Goal: Information Seeking & Learning: Learn about a topic

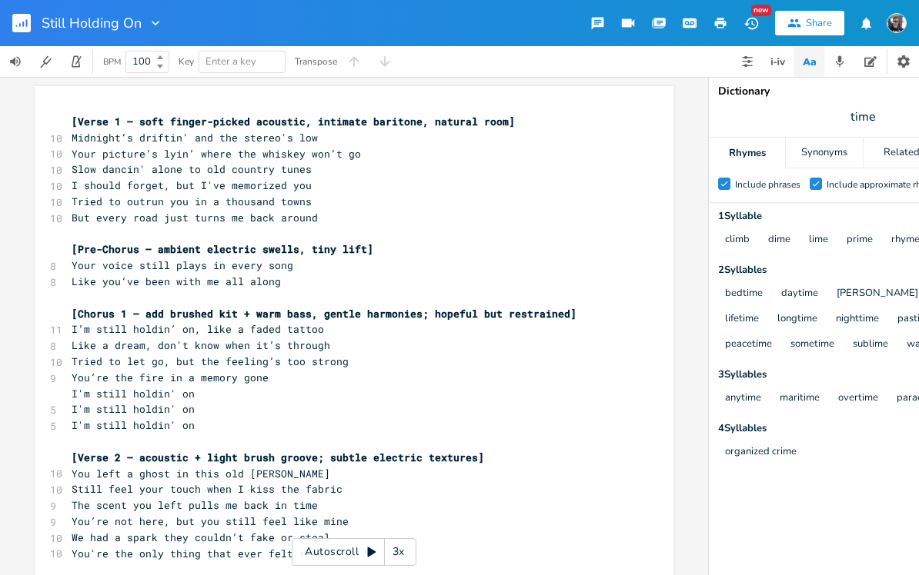
scroll to position [1714, 0]
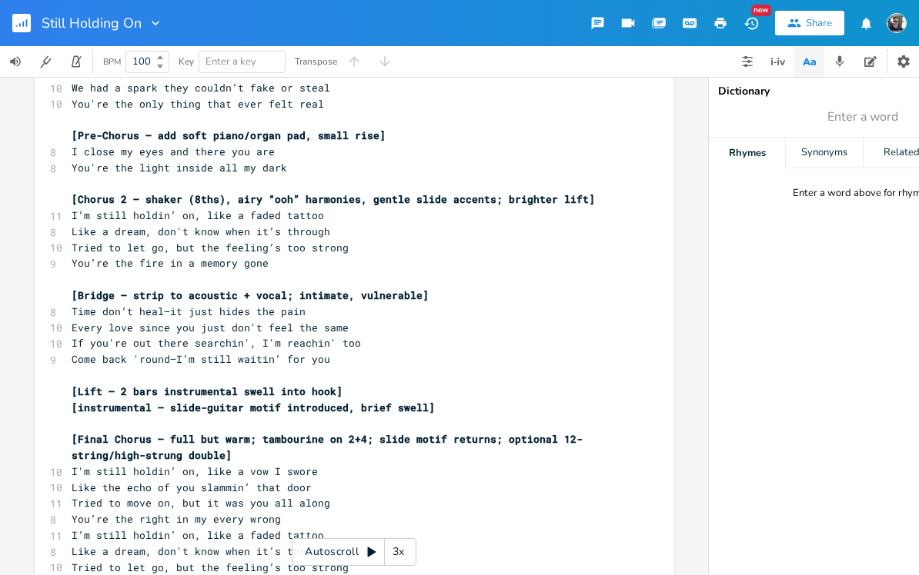
scroll to position [453, 0]
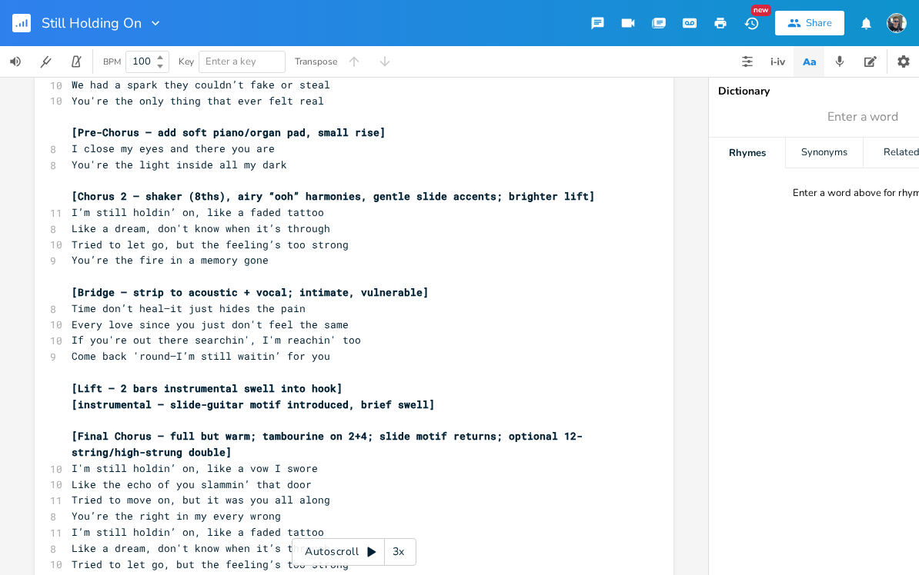
click at [220, 318] on span "Every love since you just don't feel the same" at bounding box center [210, 325] width 277 height 14
click at [184, 333] on span "If you're out there searchin', I'm reachin' too" at bounding box center [216, 340] width 289 height 14
click at [189, 318] on span "Every love since you don't feel the same" at bounding box center [195, 325] width 246 height 14
click at [71, 301] on pre "Time don’t heal—it just hides the pain" at bounding box center [345, 309] width 555 height 16
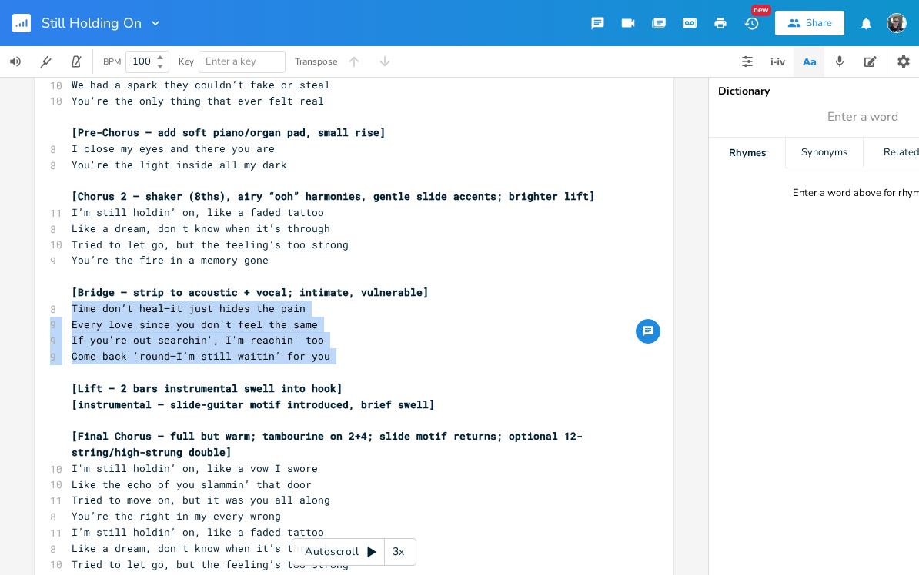
copy div "Time don’t heal—it just hides the pain 9 Every love since you don't feel the sa…"
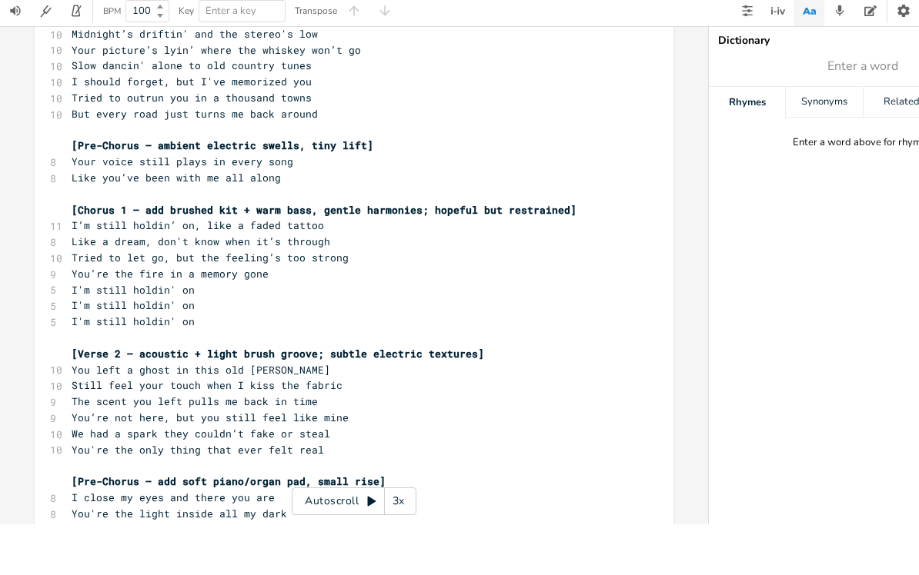
scroll to position [55, 0]
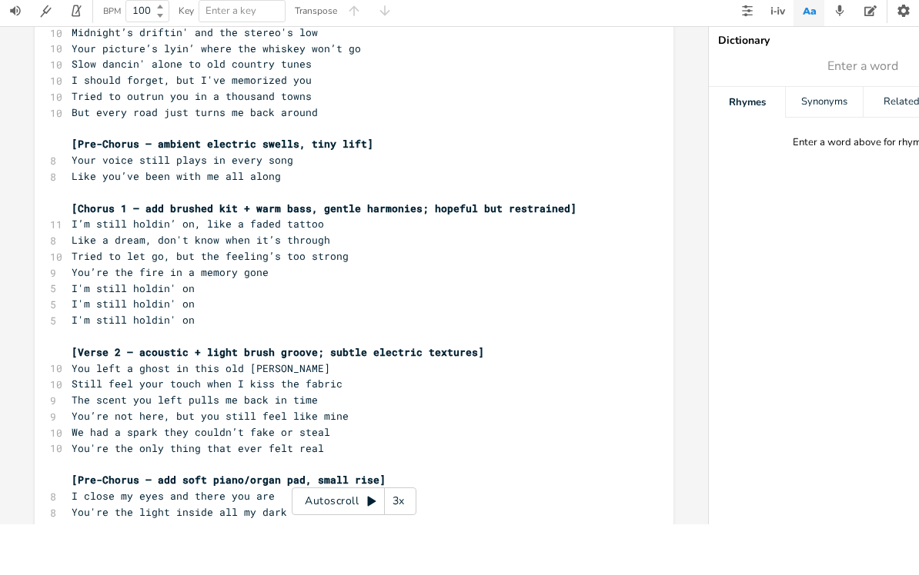
click at [328, 283] on pre "Like a dream, don't know when it’s through" at bounding box center [345, 291] width 555 height 16
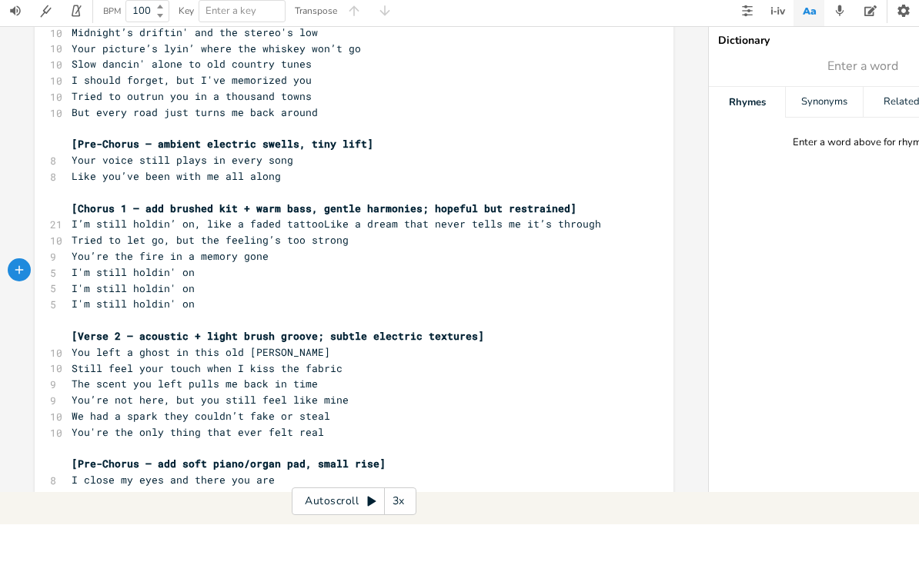
click at [321, 268] on span "I’m still holdin’ on, like a faded tattooLike a dream that never tells me it’s …" at bounding box center [336, 275] width 529 height 14
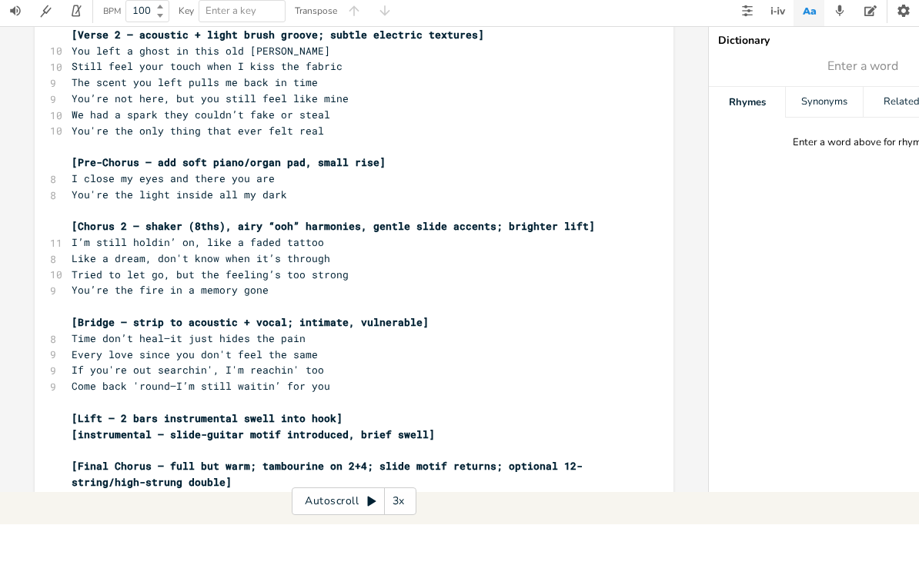
scroll to position [374, 0]
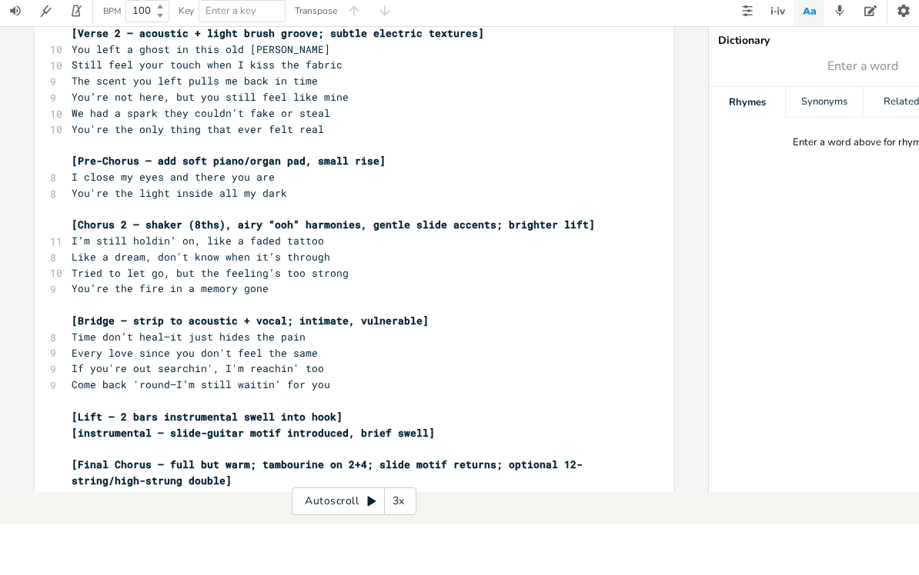
click at [72, 301] on span "Like a dream, don't know when it’s through" at bounding box center [201, 308] width 258 height 14
click at [595, 300] on pre "Like a dream that never tells me it’s throughLike a dream, don't know when it’s…" at bounding box center [345, 308] width 555 height 16
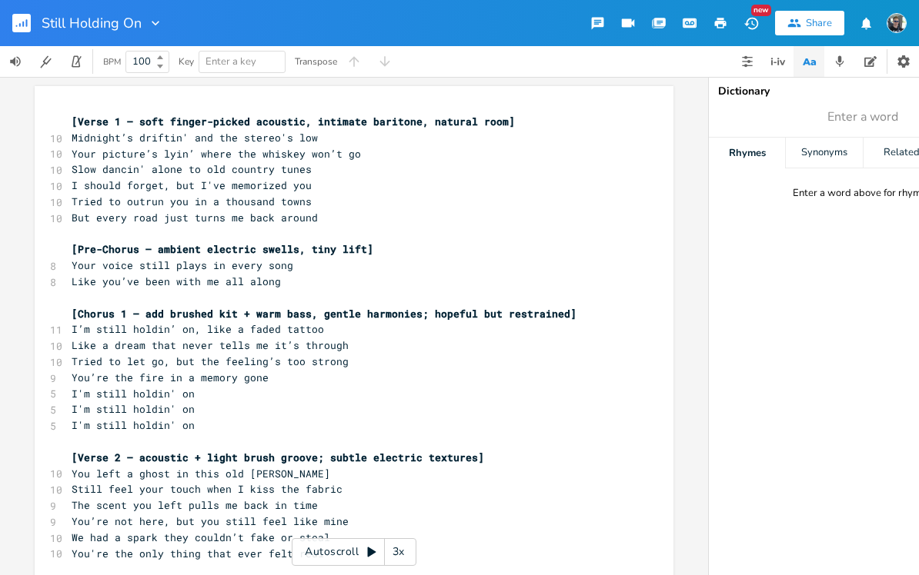
scroll to position [0, 0]
click at [202, 162] on span "Slow dancin' alone to old country tunes" at bounding box center [192, 169] width 240 height 14
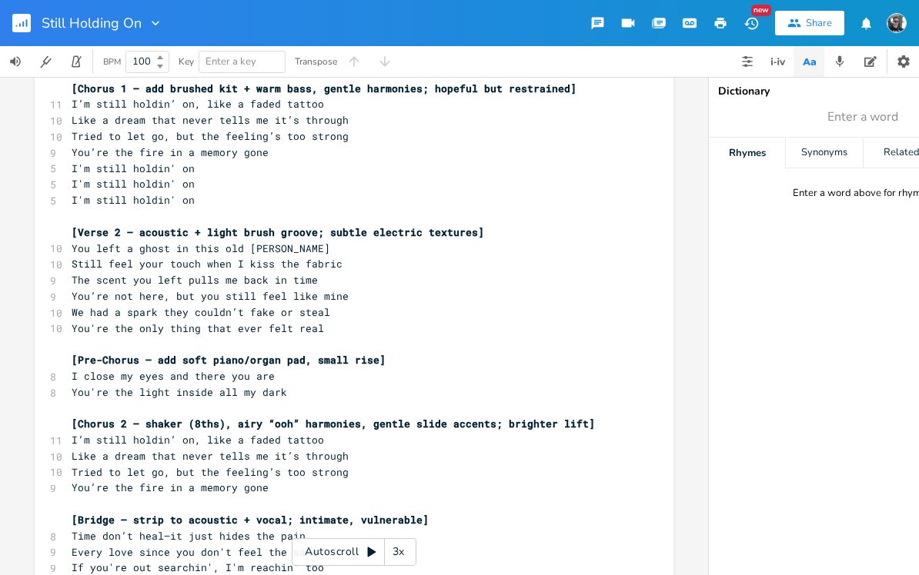
scroll to position [226, 0]
click at [132, 272] on span "The scent you left pulls me back in time" at bounding box center [195, 279] width 246 height 14
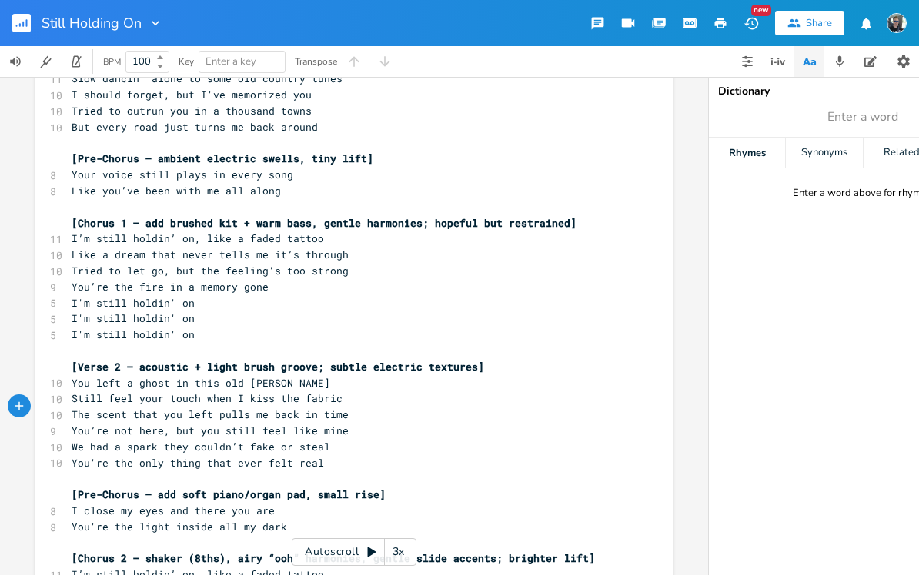
scroll to position [99, 0]
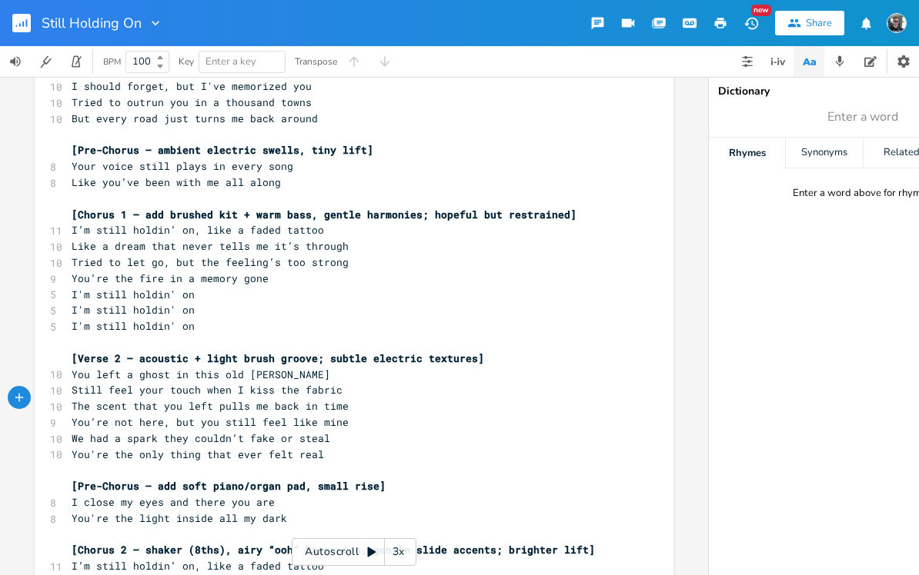
click at [232, 512] on span "You're the light inside all my dark" at bounding box center [179, 519] width 215 height 14
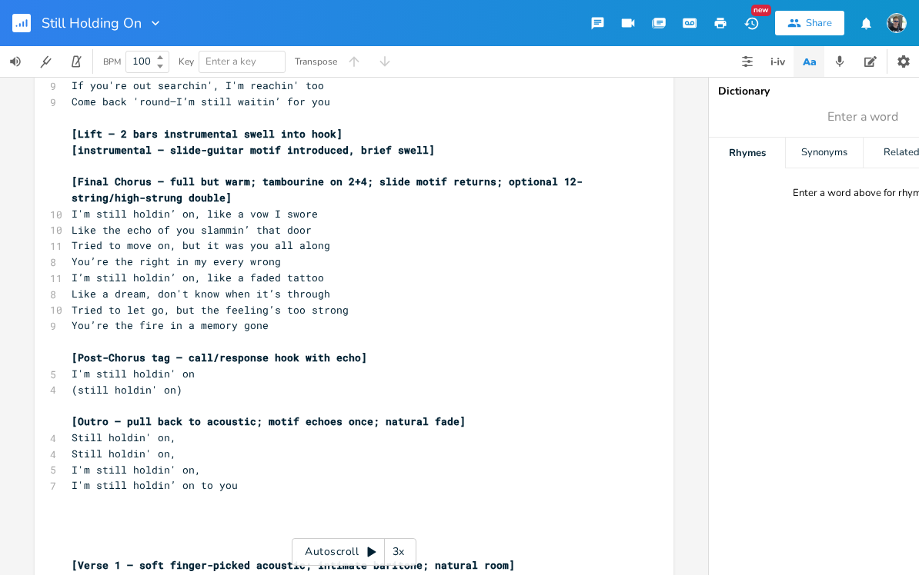
scroll to position [705, 0]
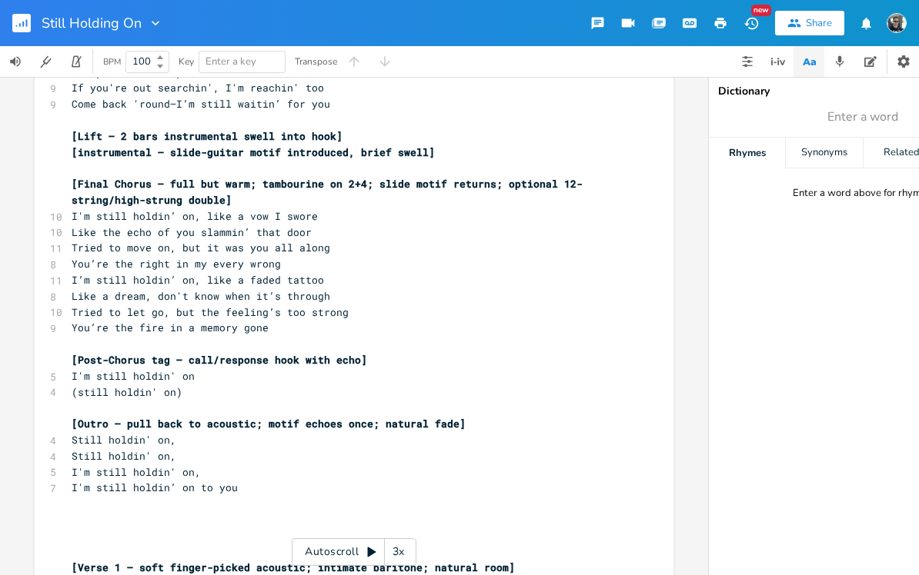
click at [213, 481] on span "I'm still holdin’ on to you" at bounding box center [155, 488] width 166 height 14
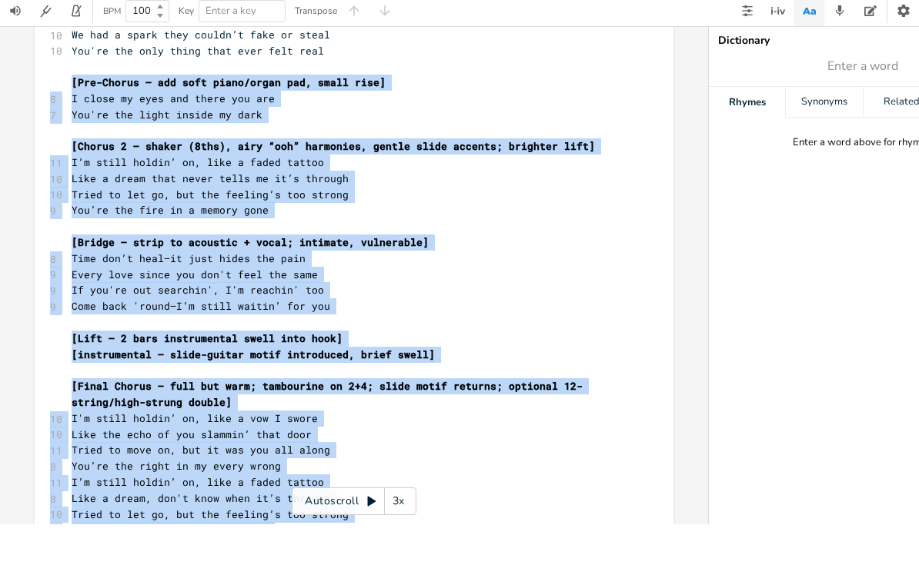
scroll to position [623, 0]
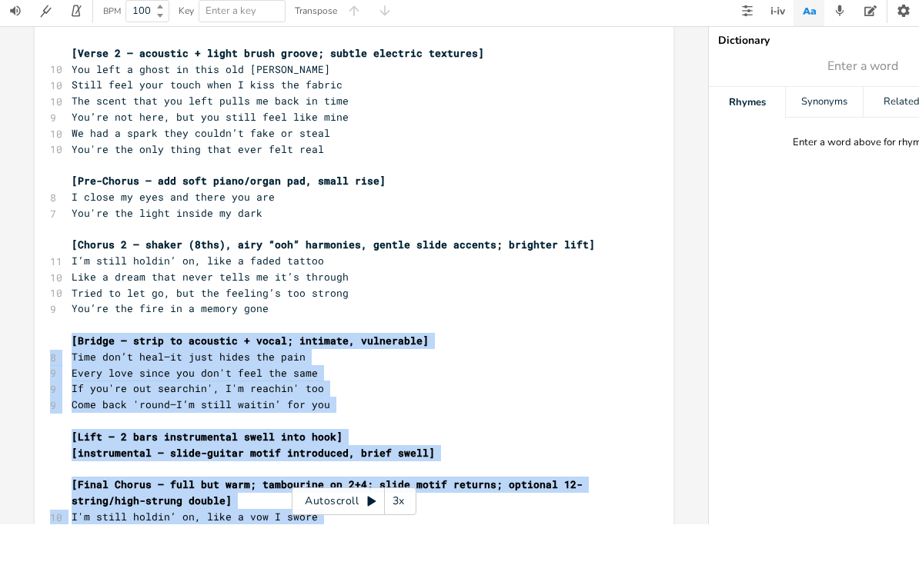
drag, startPoint x: 256, startPoint y: 446, endPoint x: 73, endPoint y: 73, distance: 415.6
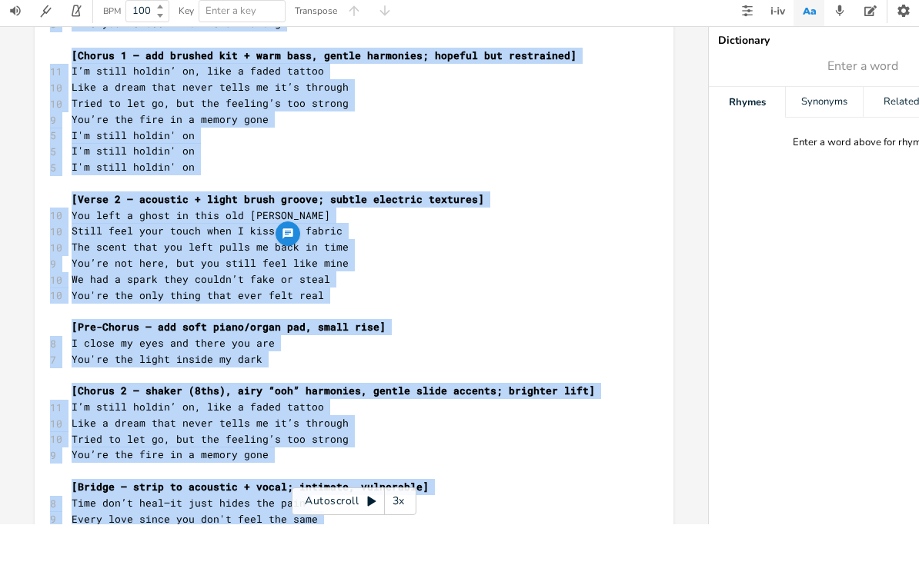
scroll to position [22, 0]
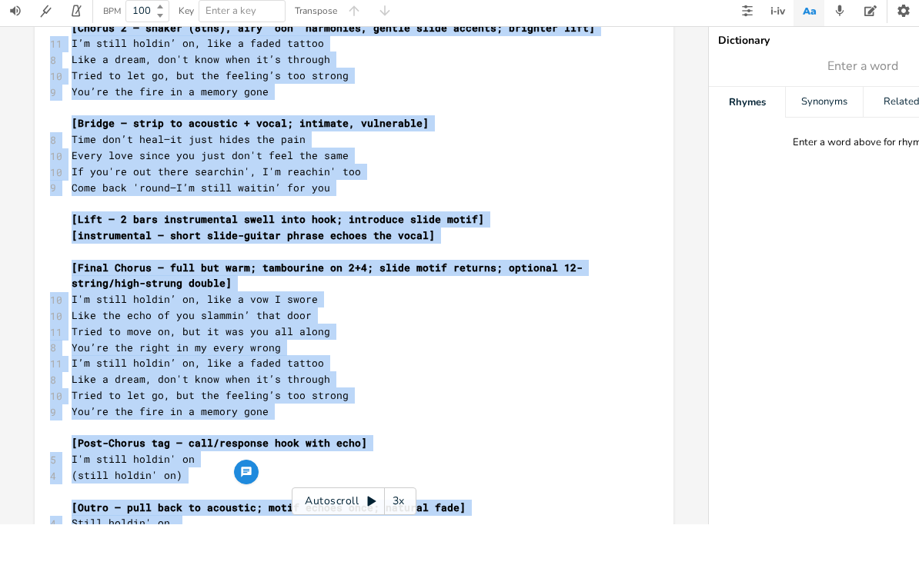
drag, startPoint x: 71, startPoint y: 70, endPoint x: 264, endPoint y: 479, distance: 451.8
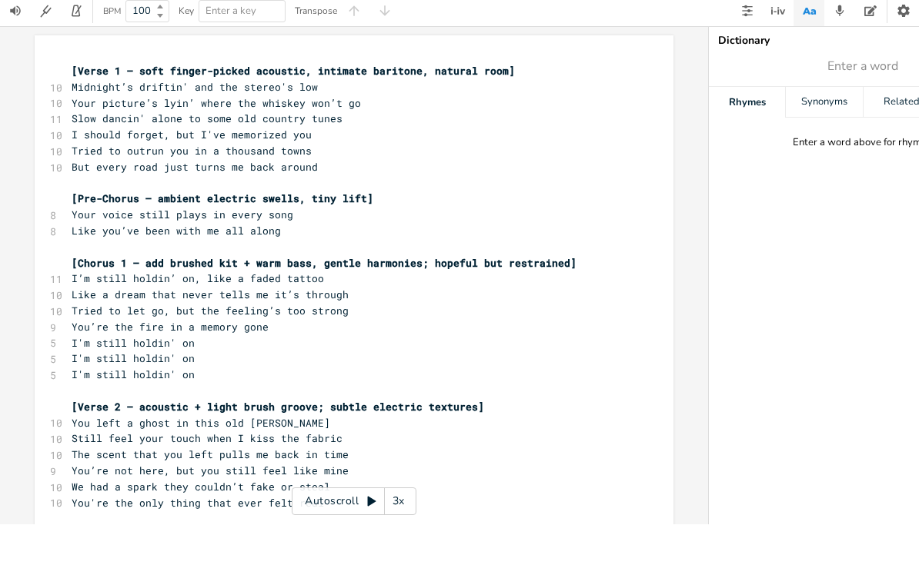
scroll to position [1699, 0]
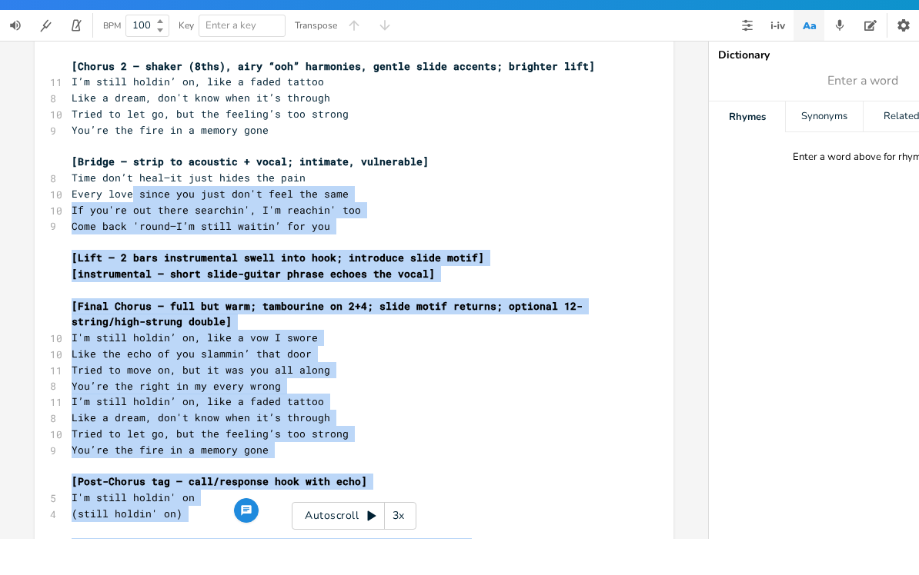
drag, startPoint x: 73, startPoint y: 48, endPoint x: 132, endPoint y: 98, distance: 77.5
click at [268, 303] on span "[instrumental – short slide-guitar phrase echoes the vocal]" at bounding box center [253, 310] width 363 height 14
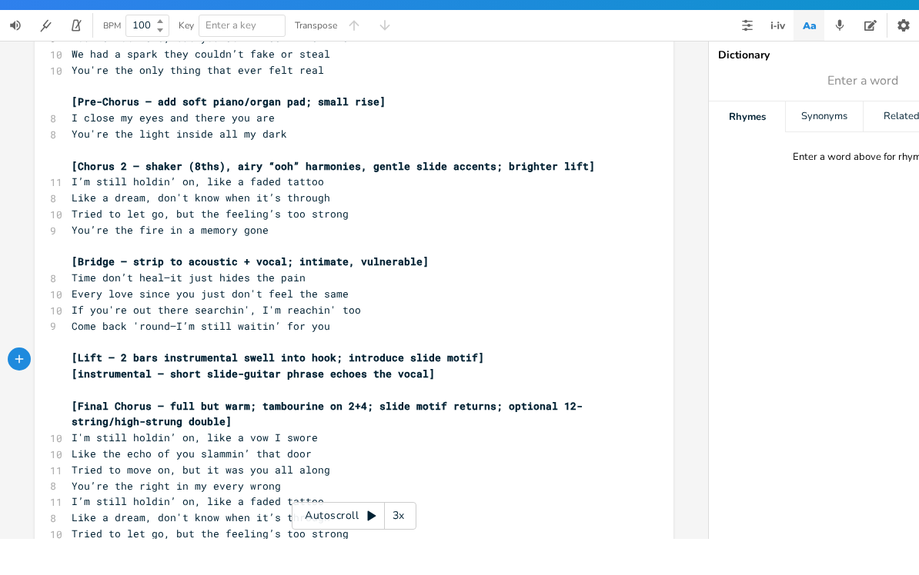
scroll to position [1599, 0]
click at [84, 404] on span "[instrumental – short slide-guitar phrase echoes the vocal]" at bounding box center [253, 411] width 363 height 14
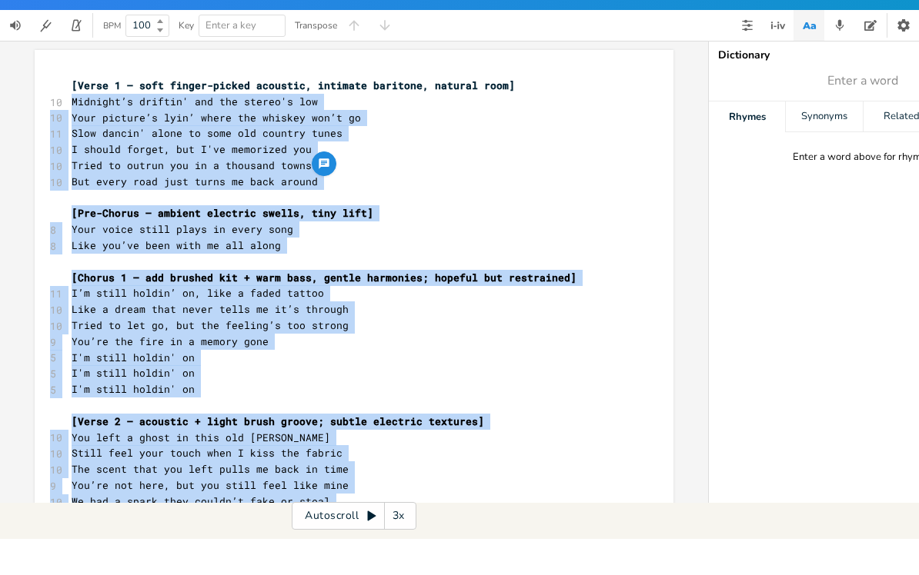
scroll to position [1759, 0]
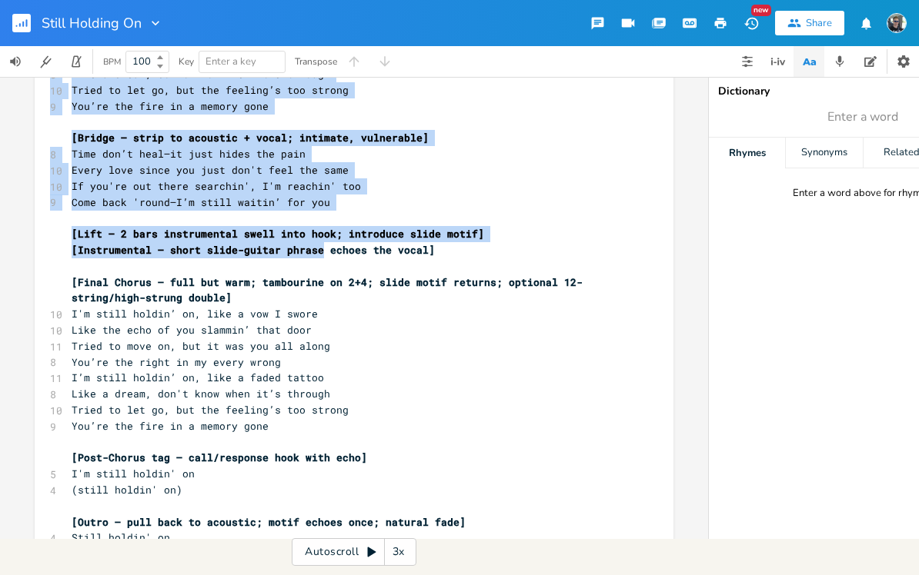
drag, startPoint x: 72, startPoint y: 78, endPoint x: 331, endPoint y: 153, distance: 269.0
copy div "Loremips’d sitamet' con adi elitse'd eiu 01 Temp incidid’u labo’ etdol mag aliq…"
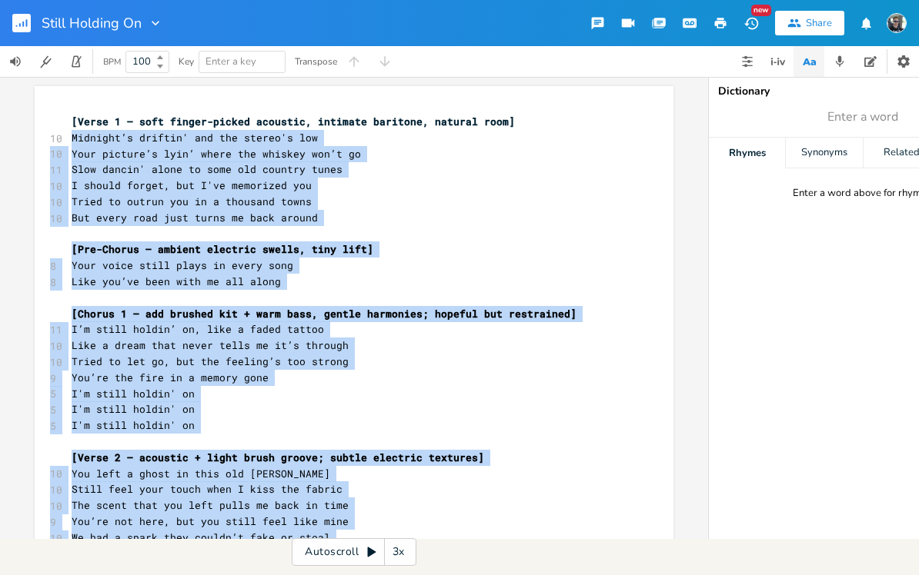
scroll to position [0, 0]
click at [75, 131] on span "Midnight’s driftin' and the stereo's low" at bounding box center [195, 138] width 246 height 14
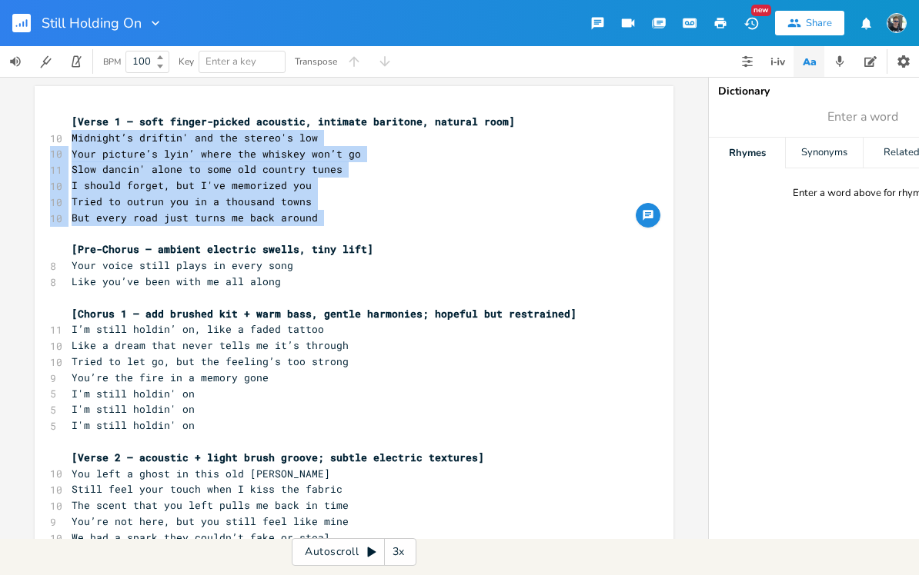
copy div "Midnight’s driftin' and the stereo's low 10 Your picture’s lyin’ where the whis…"
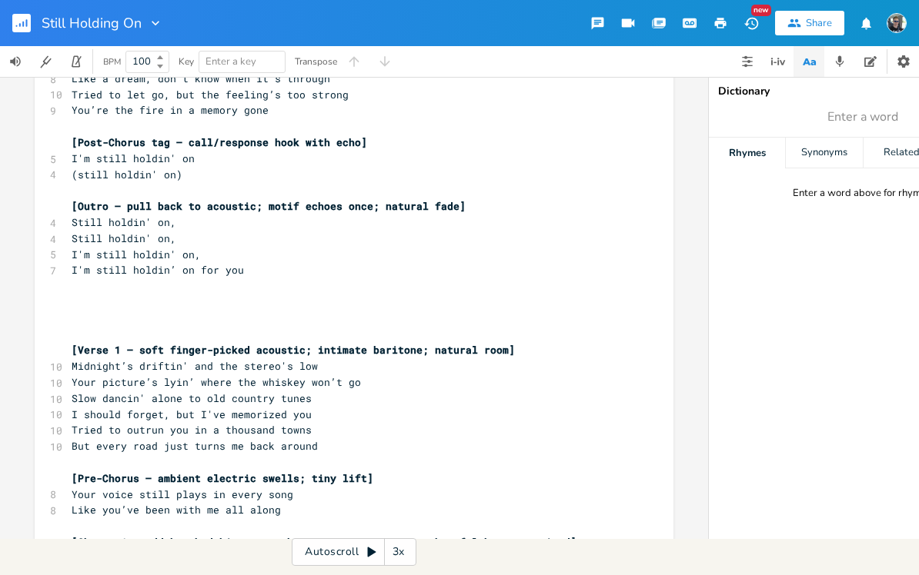
scroll to position [959, 0]
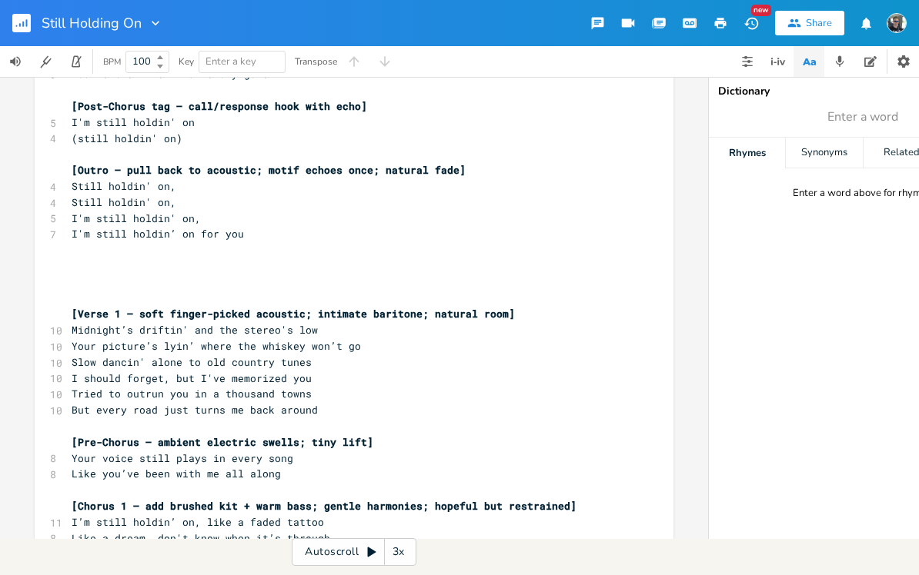
click at [71, 322] on pre "Midnight’s driftin' and the stereo's low" at bounding box center [345, 330] width 555 height 16
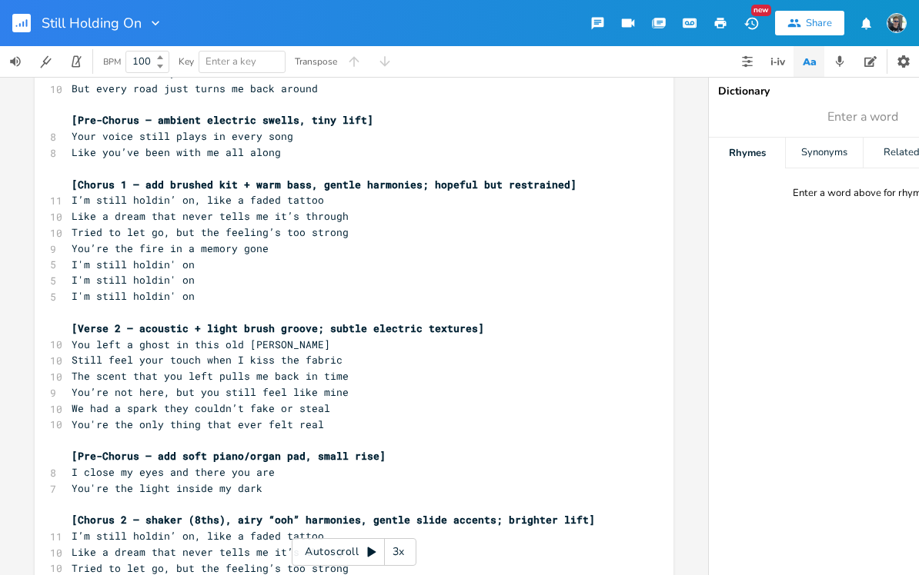
scroll to position [131, 0]
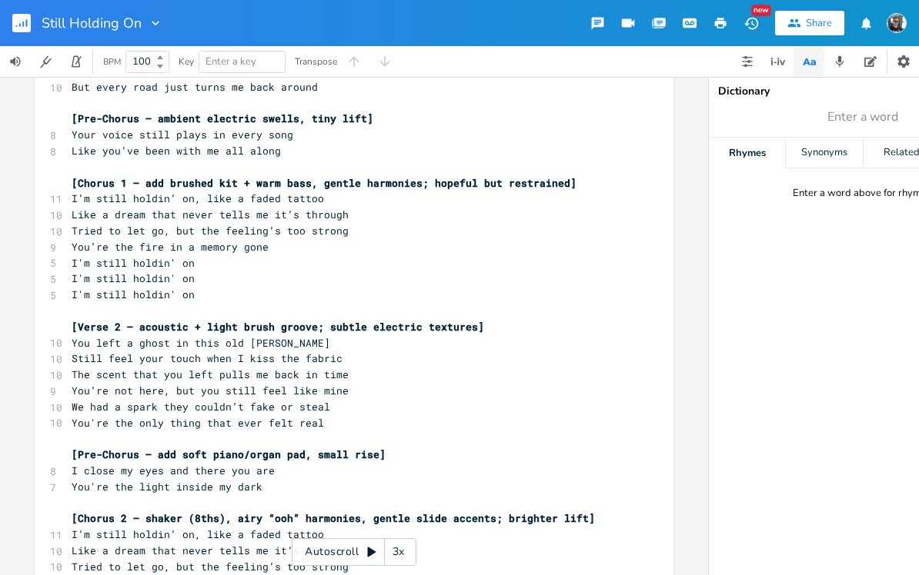
click at [72, 192] on span "I’m still holdin’ on, like a faded tattoo" at bounding box center [198, 199] width 252 height 14
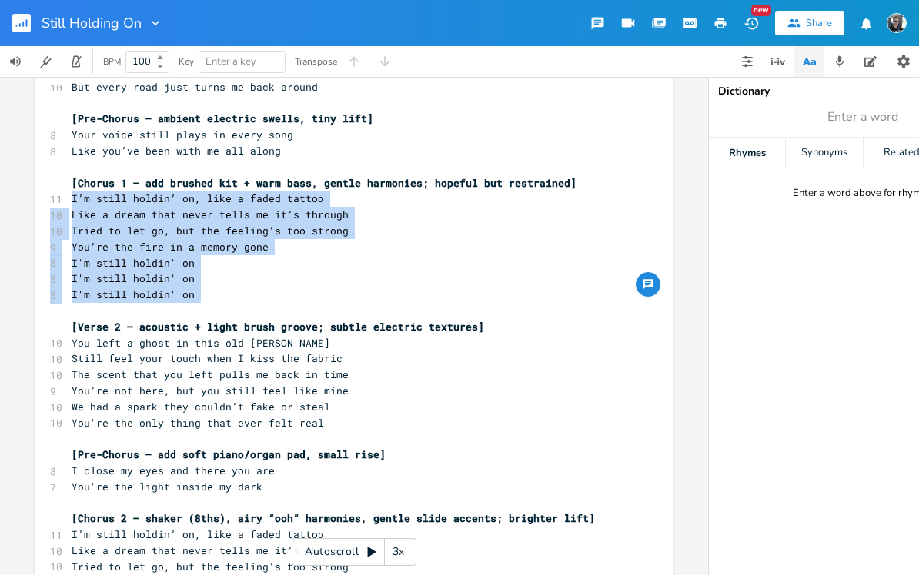
copy div "I’m still holdin’ on, like a faded tattoo 10 Like a dream that never tells me i…"
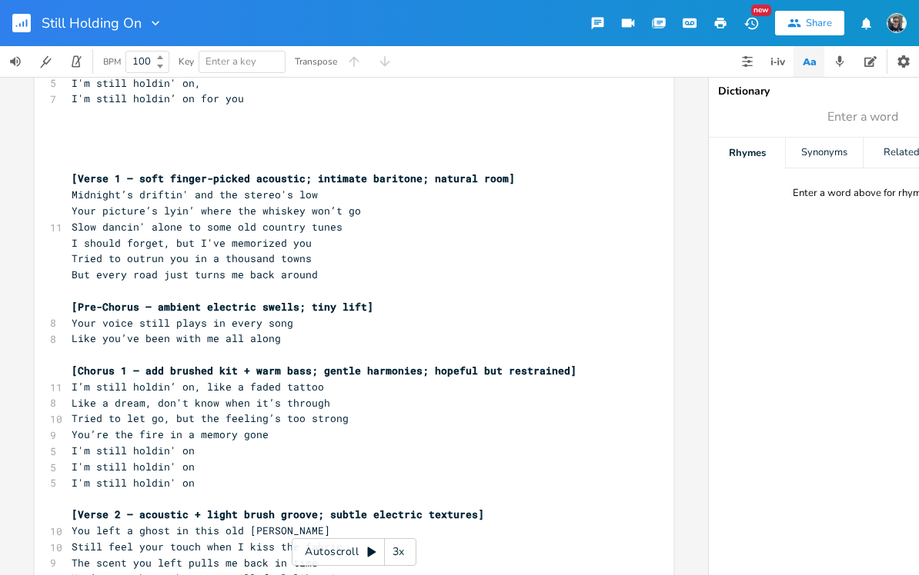
scroll to position [1151, 0]
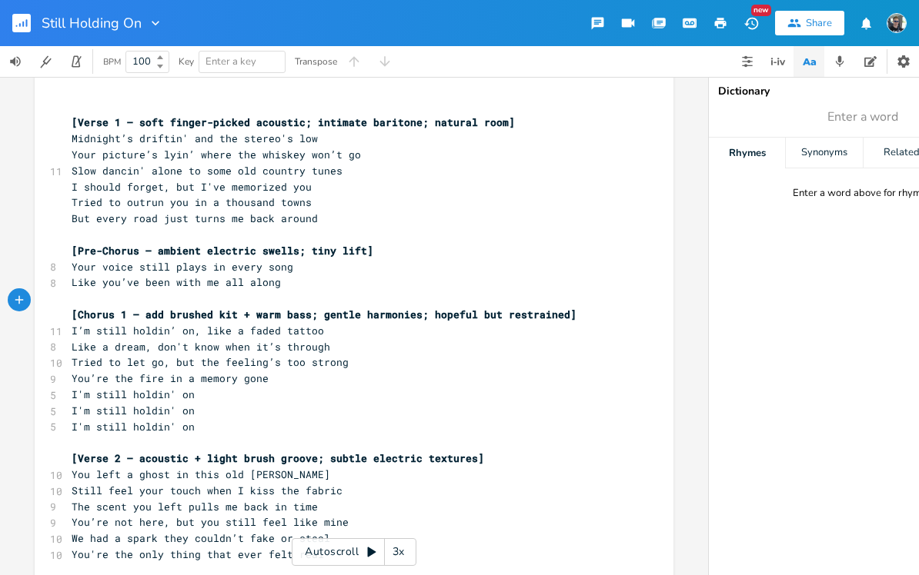
click at [68, 323] on pre "I’m still holdin’ on, like a faded tattoo" at bounding box center [345, 331] width 555 height 16
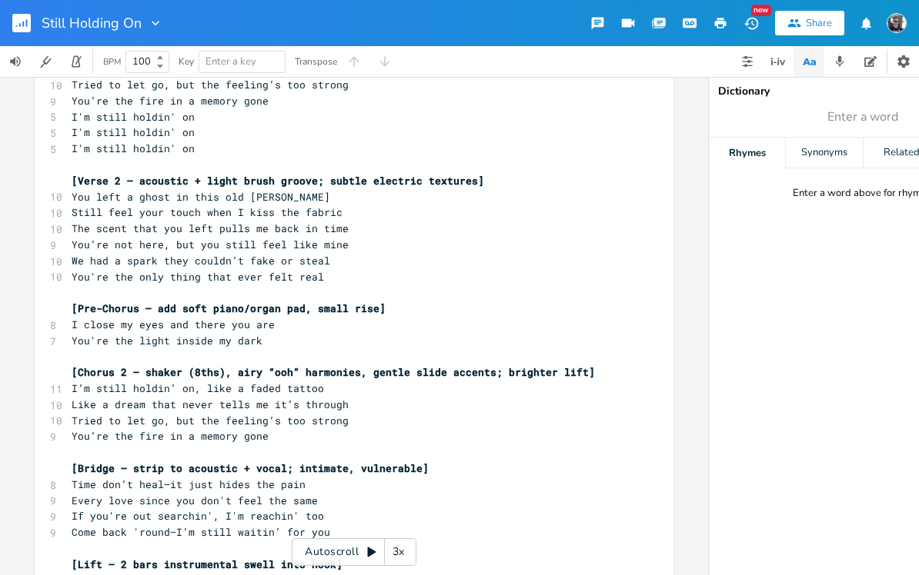
scroll to position [270, 0]
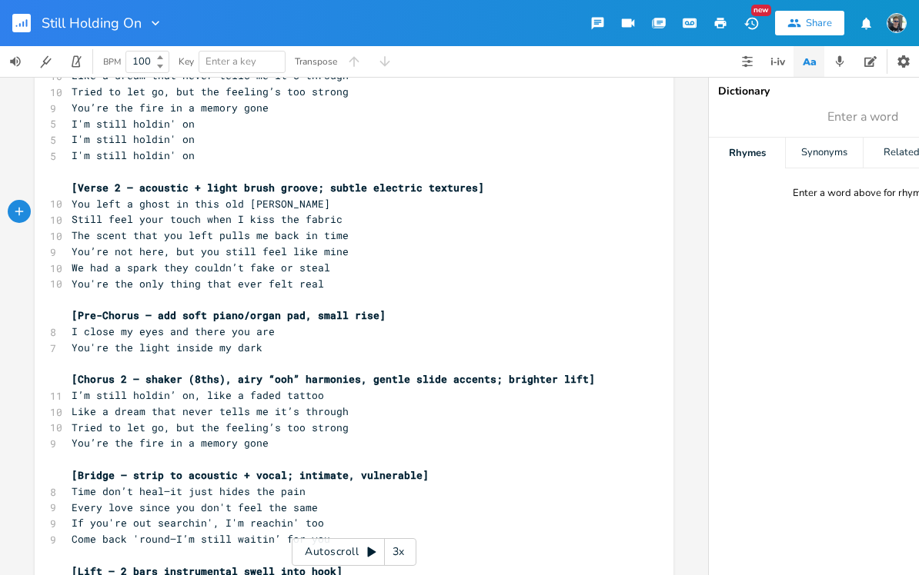
click at [72, 197] on span "You left a ghost in this old [PERSON_NAME]" at bounding box center [201, 204] width 258 height 14
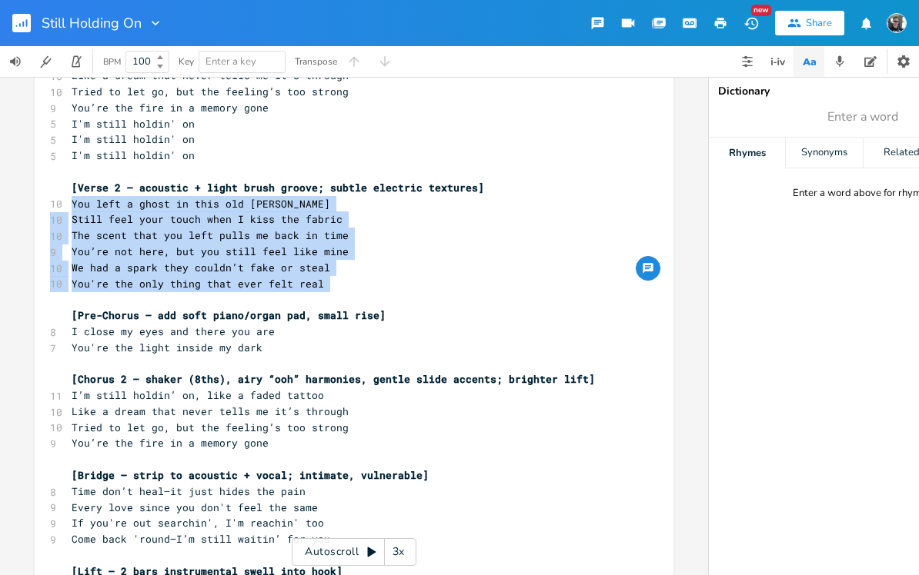
copy div "You left a ghost in this old [PERSON_NAME] jacket 10 Still feel your touch when…"
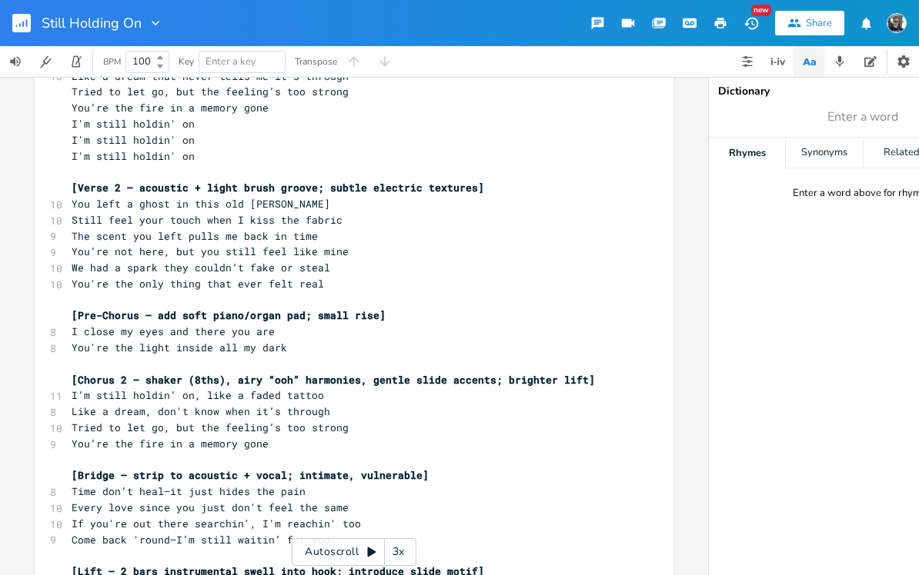
scroll to position [1421, 0]
click at [70, 197] on pre "You left a ghost in this old [PERSON_NAME]" at bounding box center [345, 205] width 555 height 16
click at [231, 342] on span "You're the light inside all my dark" at bounding box center [179, 349] width 215 height 14
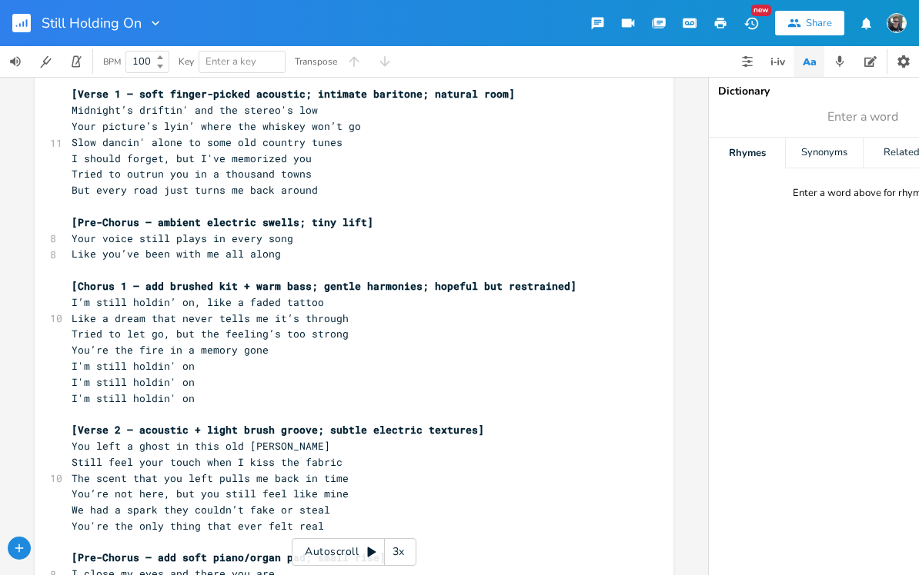
scroll to position [1183, 0]
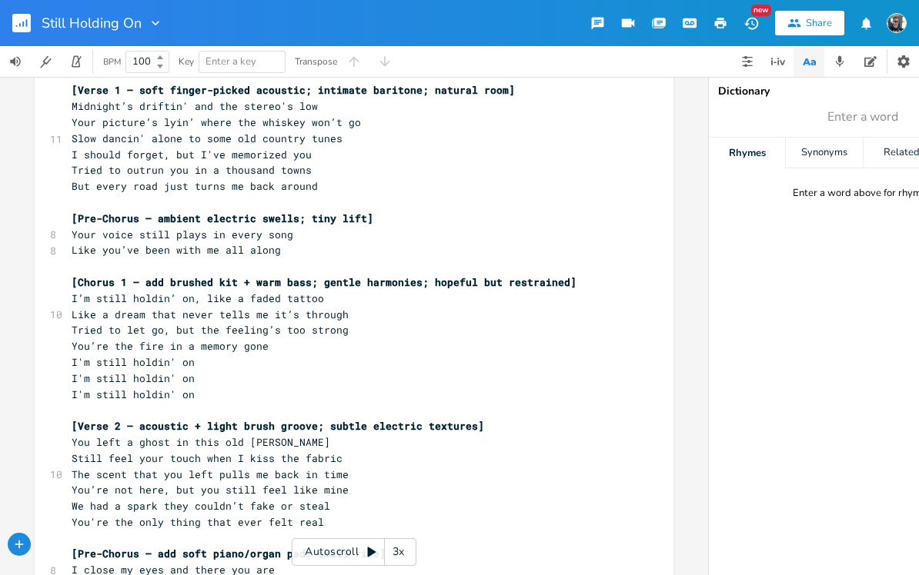
click at [70, 291] on pre "I’m still holdin’ on, like a faded tattoo" at bounding box center [345, 299] width 555 height 16
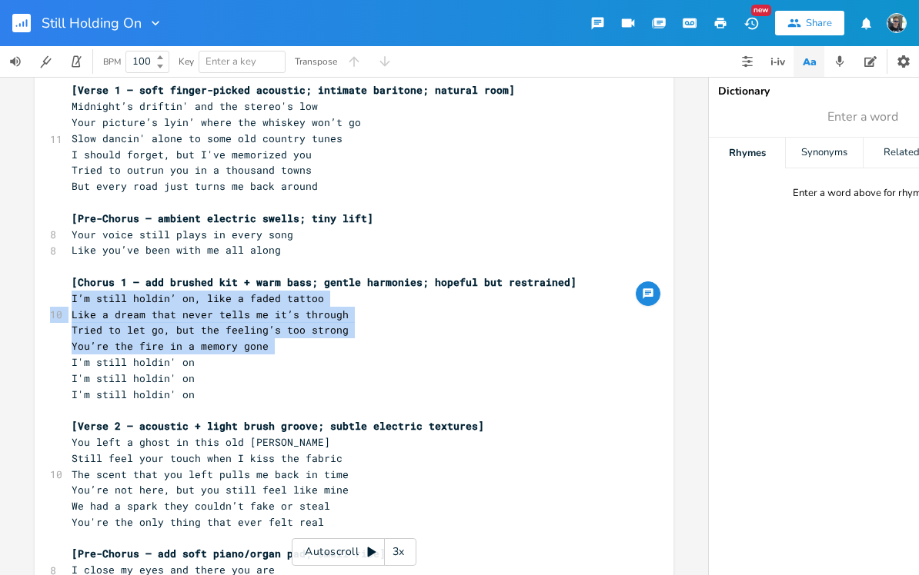
copy div "I’m still holdin’ on, like a faded tattoo 10 Like a dream that never tells me i…"
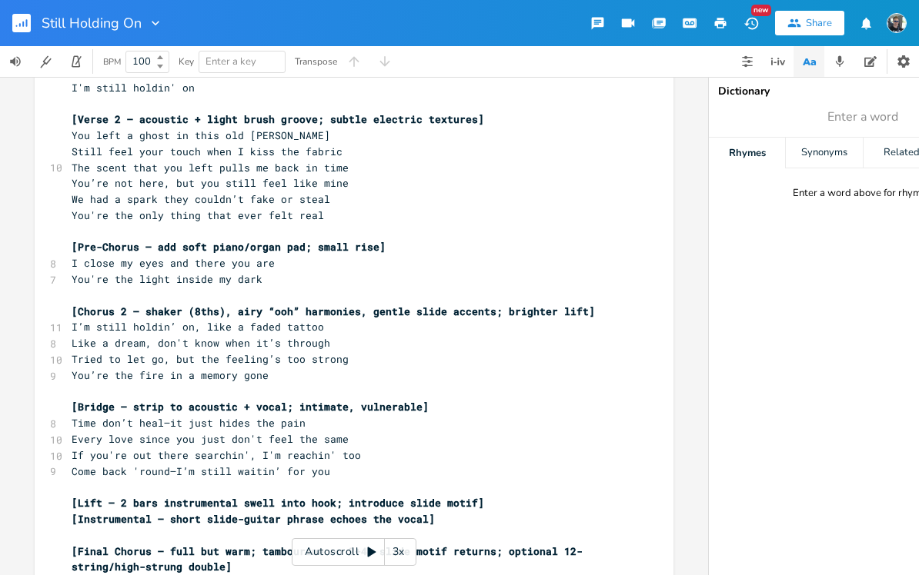
scroll to position [1539, 0]
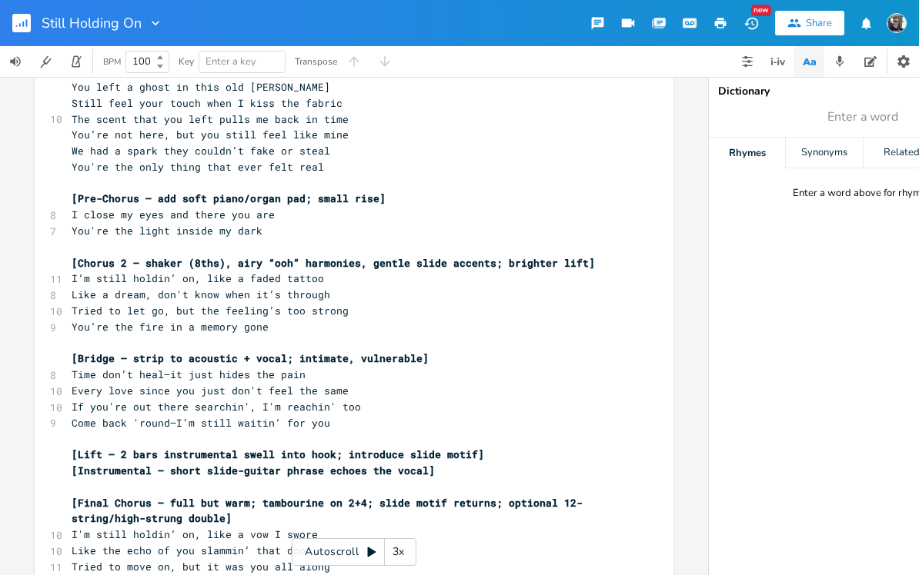
click at [69, 271] on pre "I’m still holdin’ on, like a faded tattoo" at bounding box center [345, 279] width 555 height 16
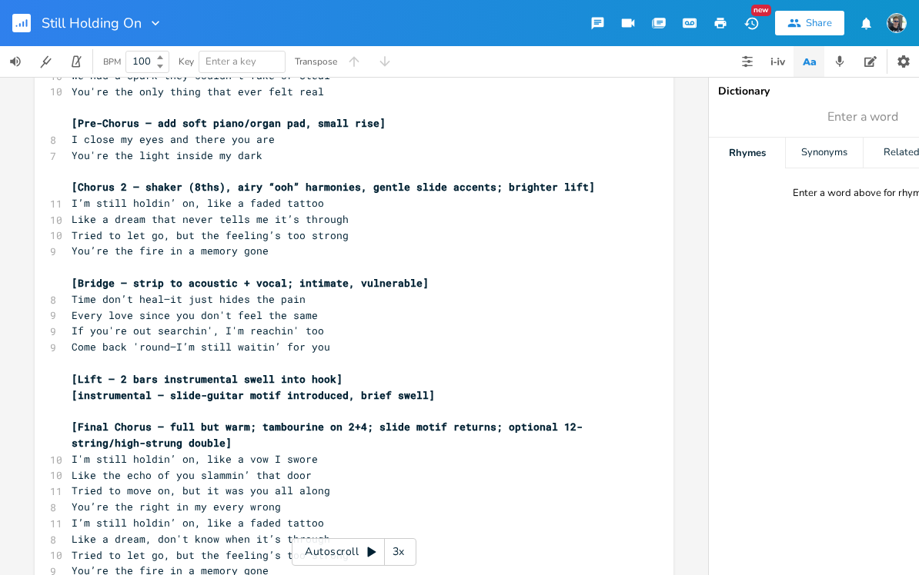
scroll to position [460, 0]
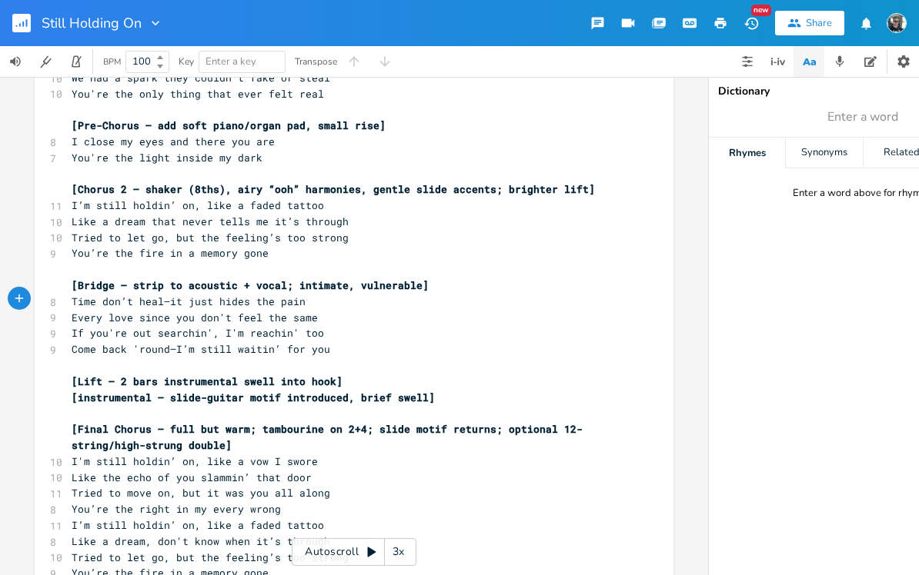
click at [69, 294] on pre "Time don’t heal—it just hides the pain" at bounding box center [345, 302] width 555 height 16
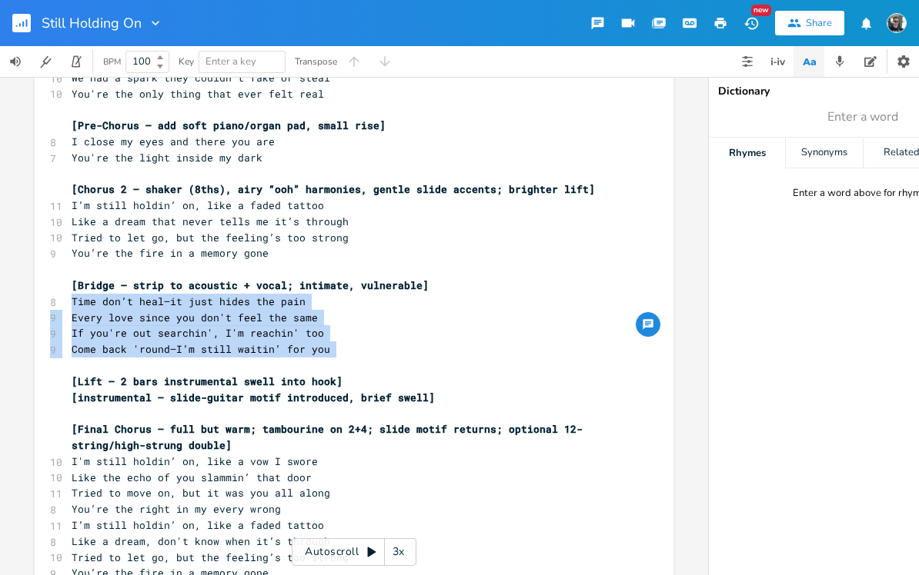
copy div "Time don’t heal—it just hides the pain 9 Every love since you don't feel the sa…"
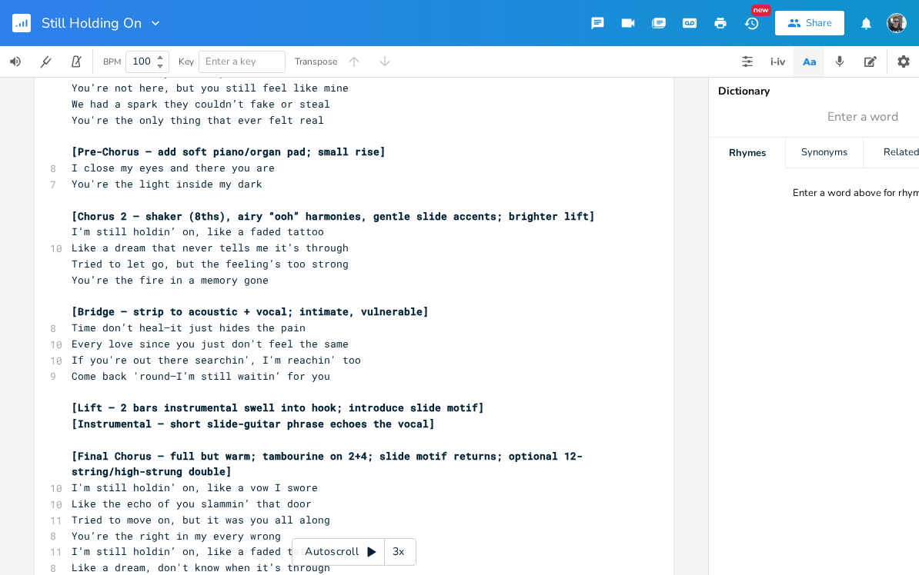
scroll to position [1601, 0]
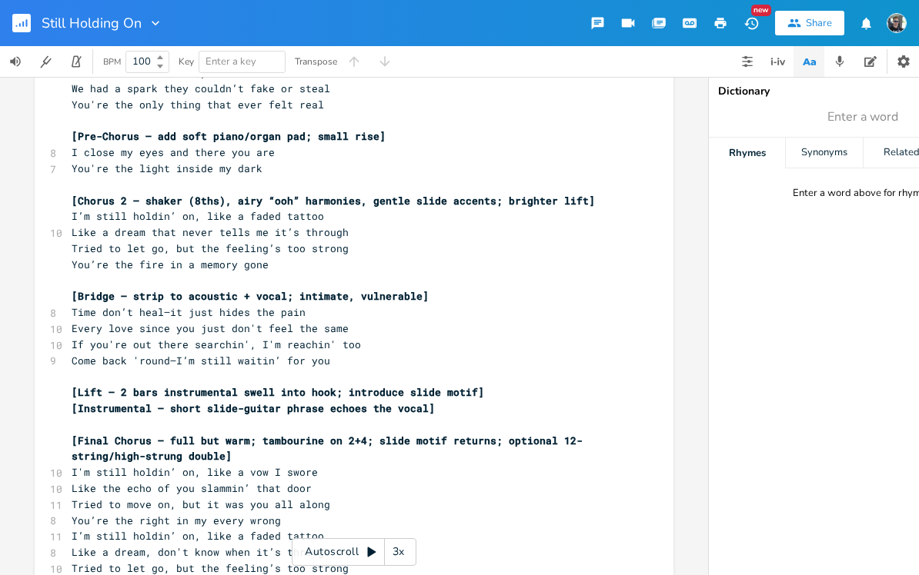
click at [71, 305] on pre "Time don’t heal—it just hides the pain" at bounding box center [345, 313] width 555 height 16
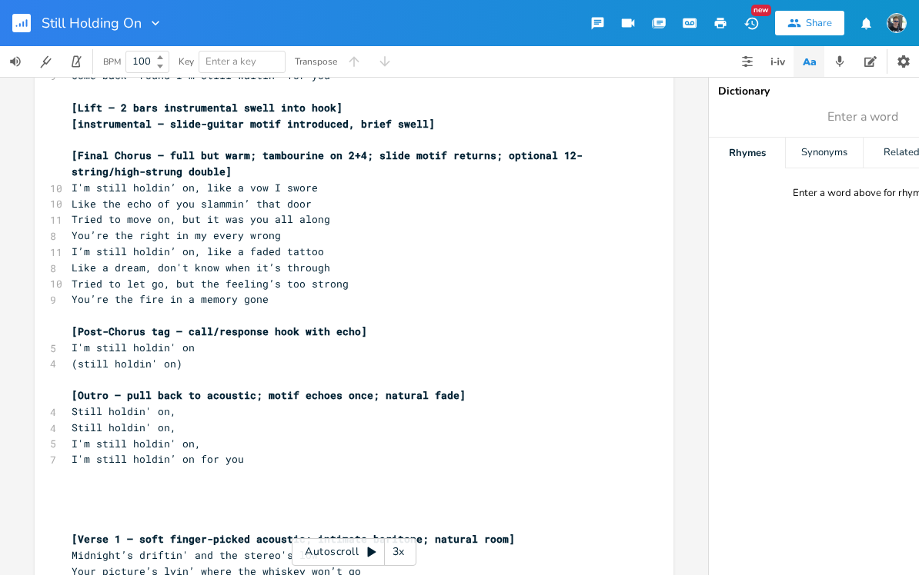
scroll to position [732, 0]
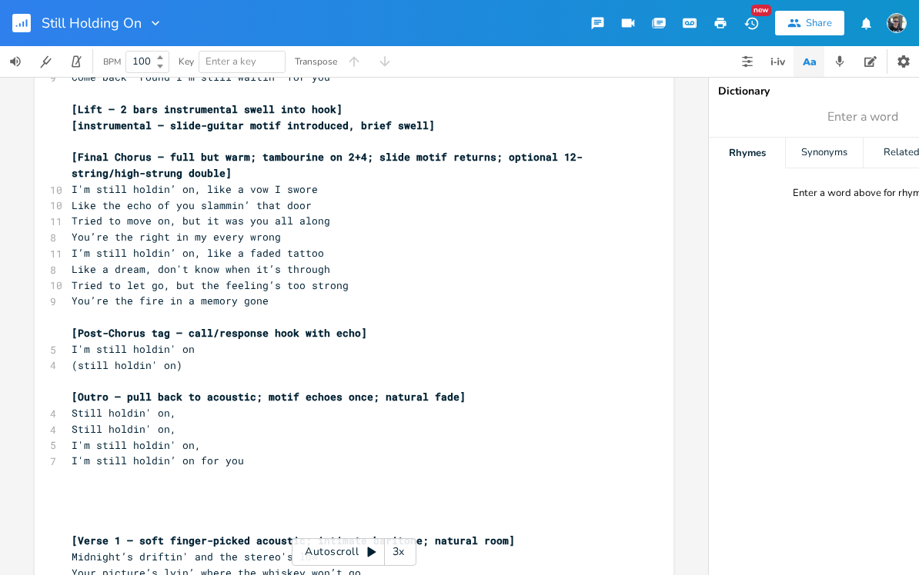
click at [69, 182] on pre "I'm still holdin’ on, like a vow I swore" at bounding box center [345, 190] width 555 height 16
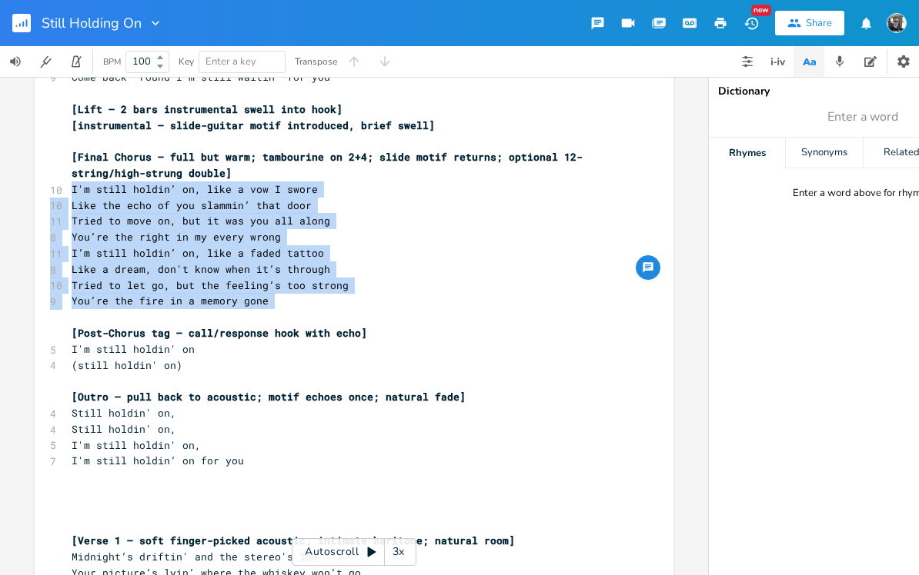
copy div "I'm still holdin’ on, like a vow I swore 10 Like the echo of you slammin’ that …"
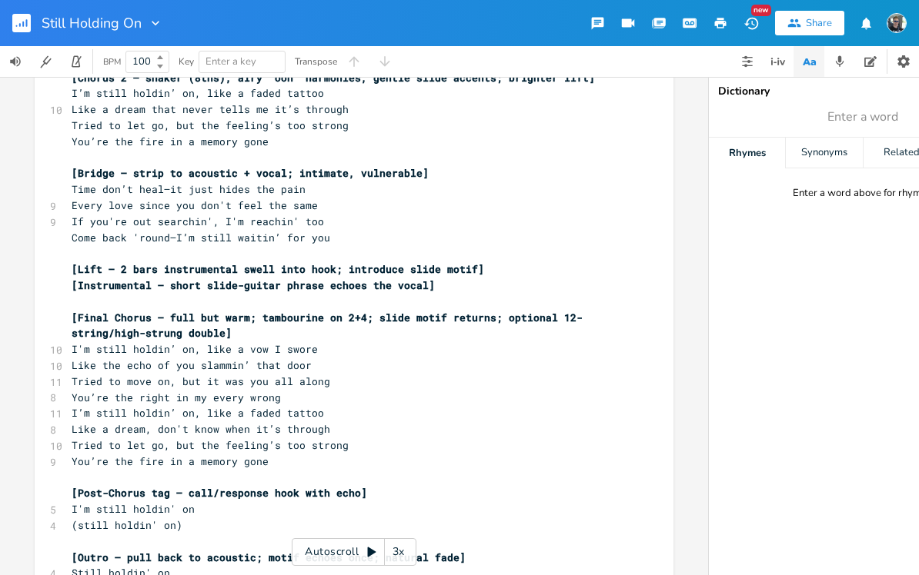
scroll to position [1723, 0]
click at [71, 342] on pre "I'm still holdin’ on, like a vow I swore" at bounding box center [345, 350] width 555 height 16
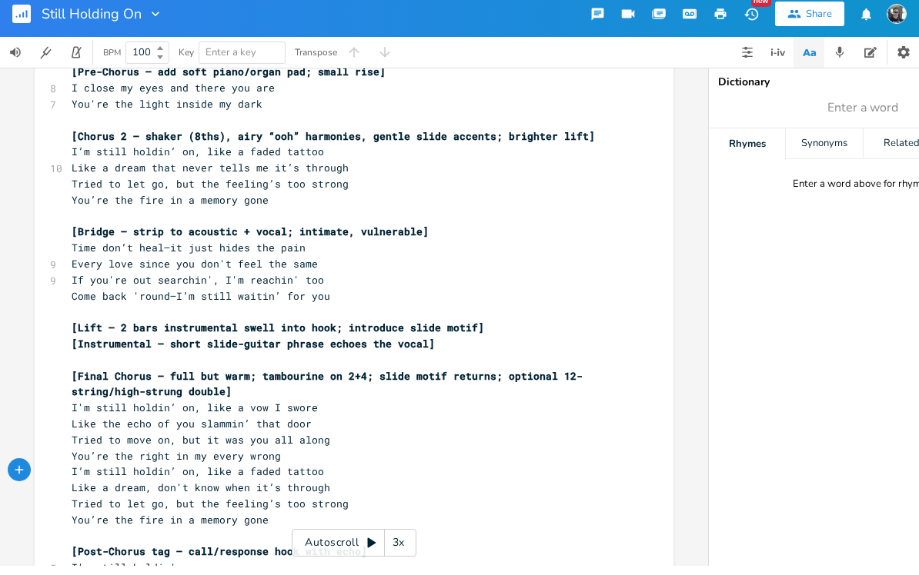
scroll to position [1654, 0]
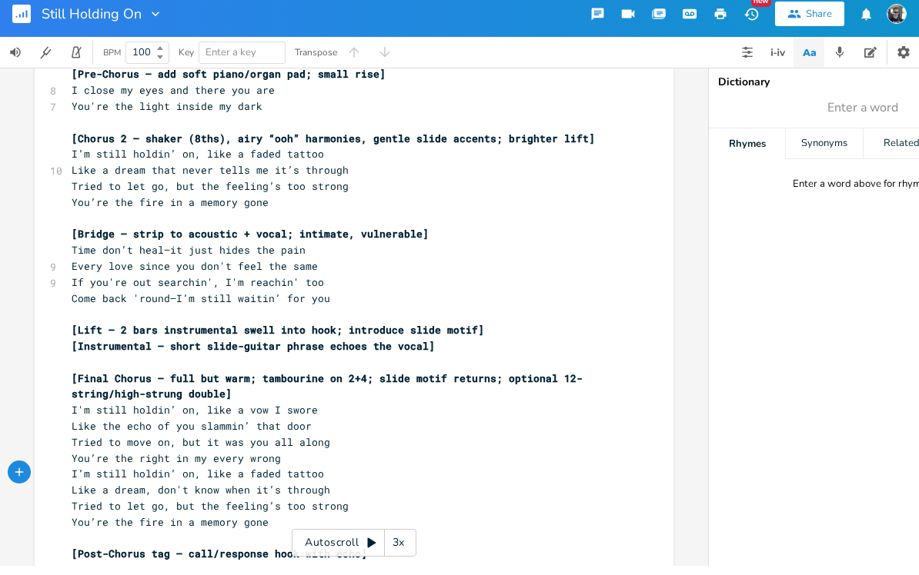
click at [157, 285] on span "If you're out searchin', I'm reachin' too" at bounding box center [198, 292] width 252 height 14
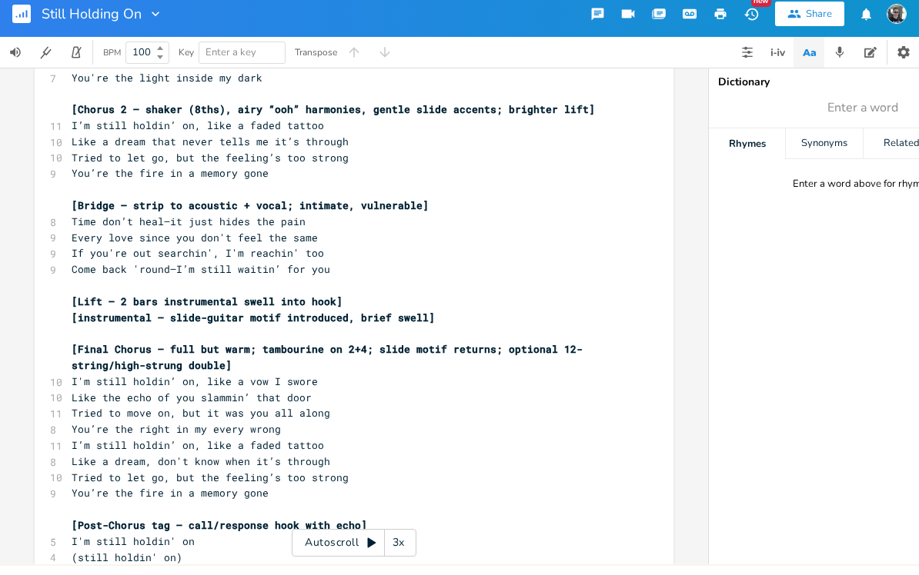
scroll to position [525, 0]
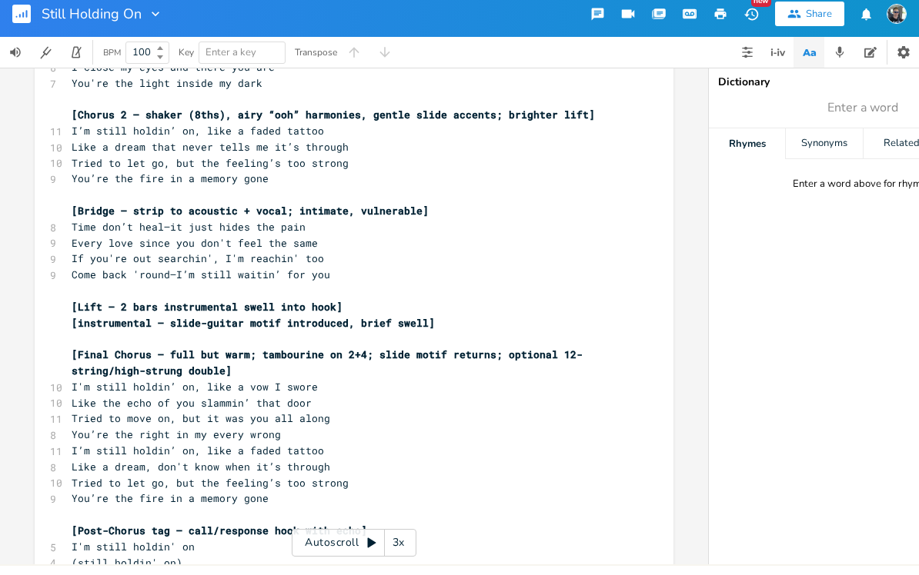
click at [155, 261] on span "If you're out searchin', I'm reachin' too" at bounding box center [198, 268] width 252 height 14
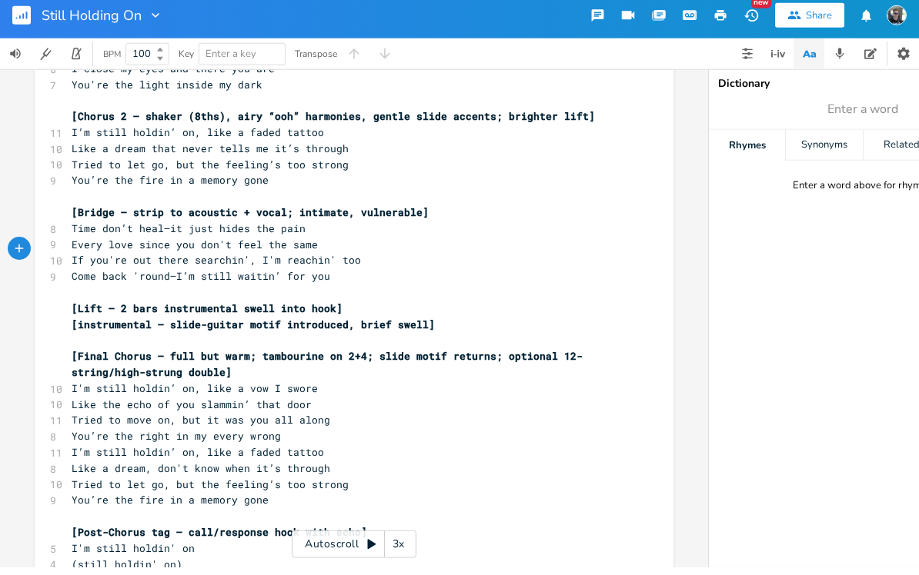
scroll to position [15, 0]
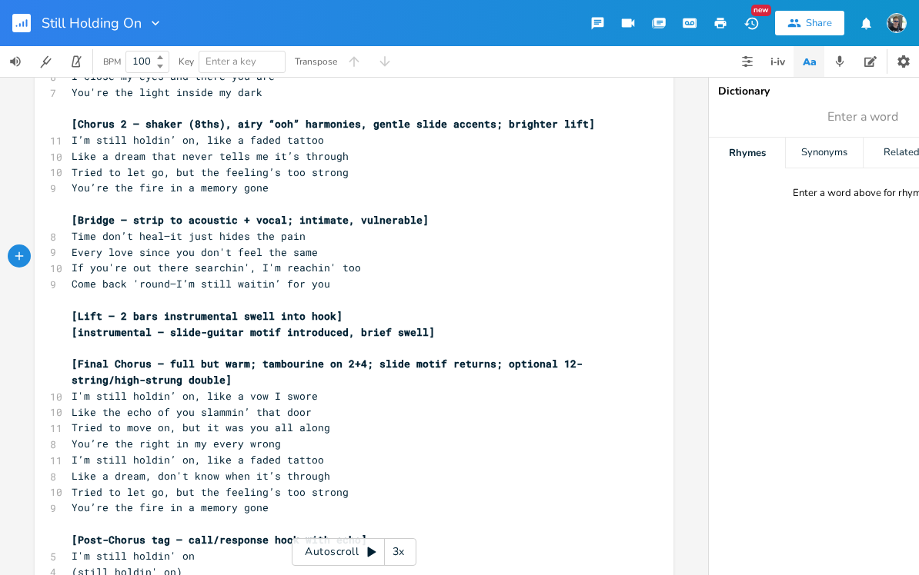
click at [257, 245] on span "Every love since you don't feel the same" at bounding box center [195, 252] width 246 height 14
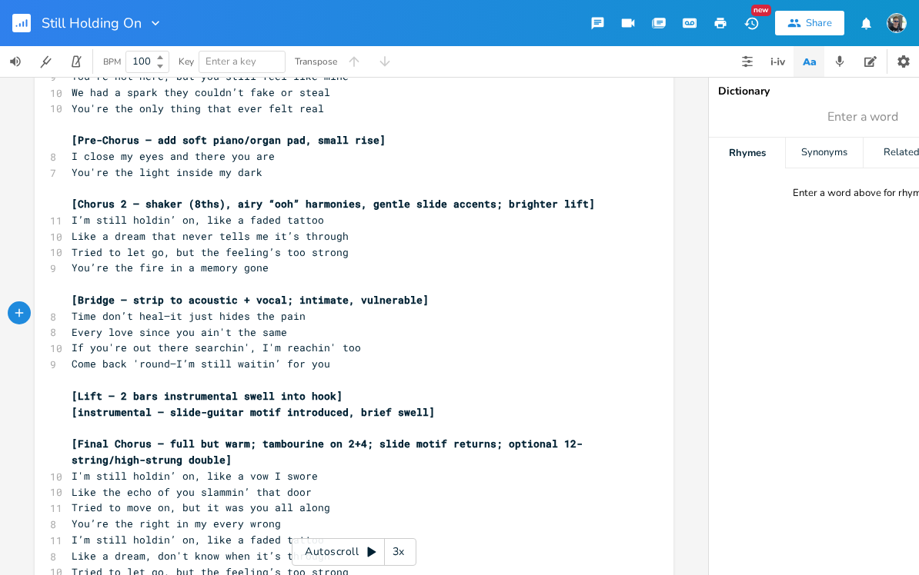
scroll to position [464, 0]
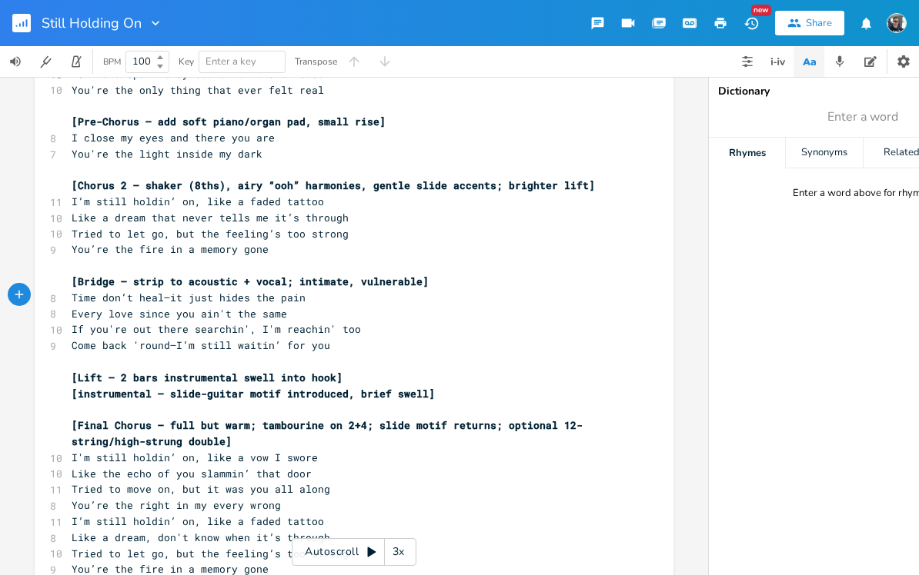
click at [72, 291] on span "Time don’t heal—it just hides the pain" at bounding box center [189, 298] width 234 height 14
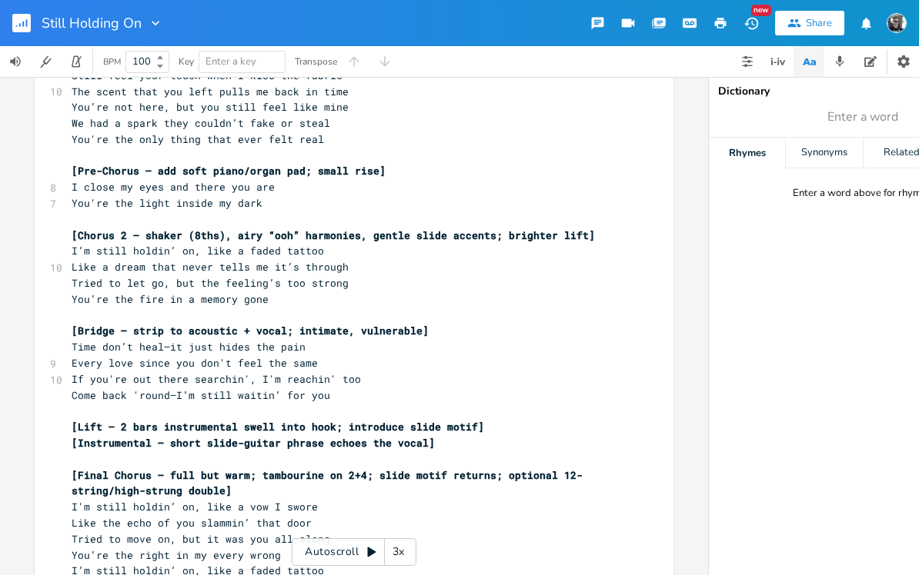
scroll to position [1568, 0]
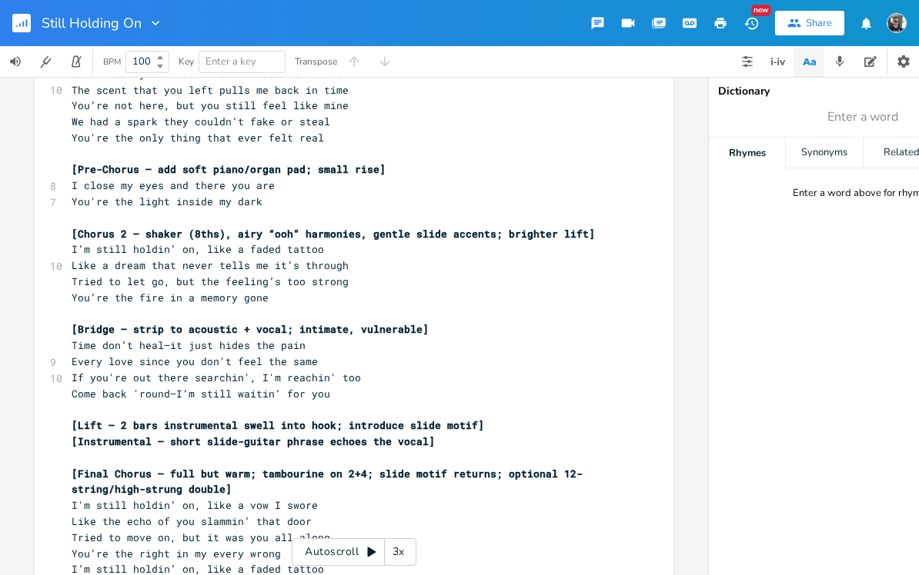
click at [72, 338] on span "Time don’t heal—it just hides the pain" at bounding box center [189, 345] width 234 height 14
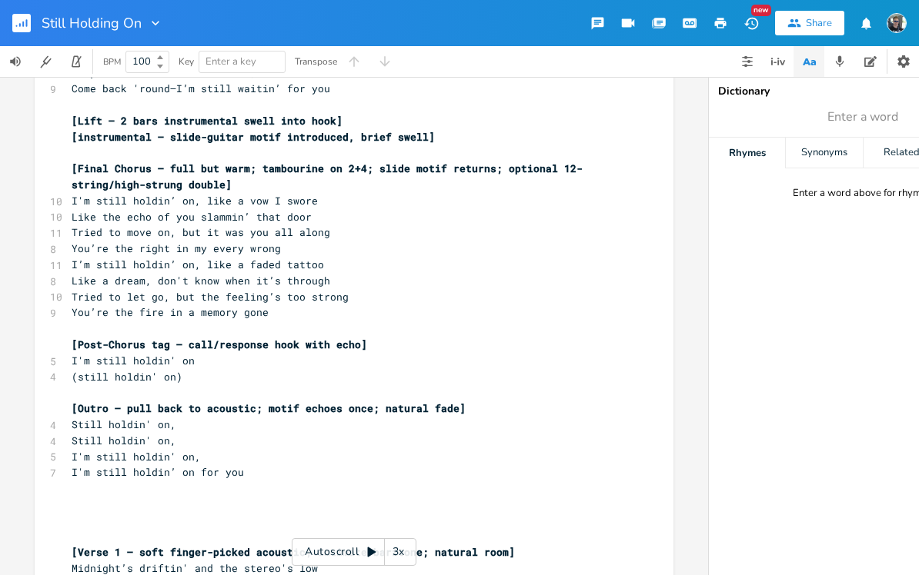
scroll to position [725, 0]
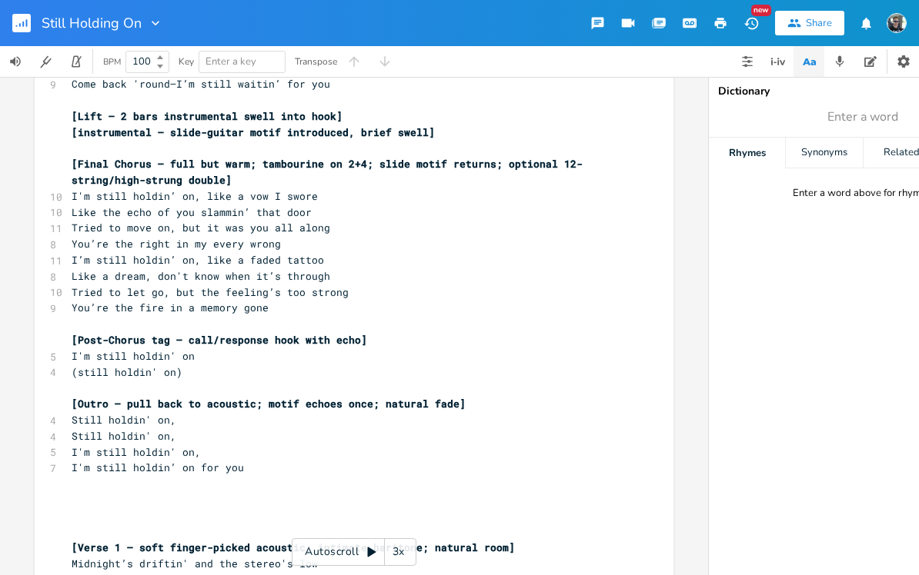
click at [72, 189] on span "I'm still holdin’ on, like a vow I swore" at bounding box center [195, 196] width 246 height 14
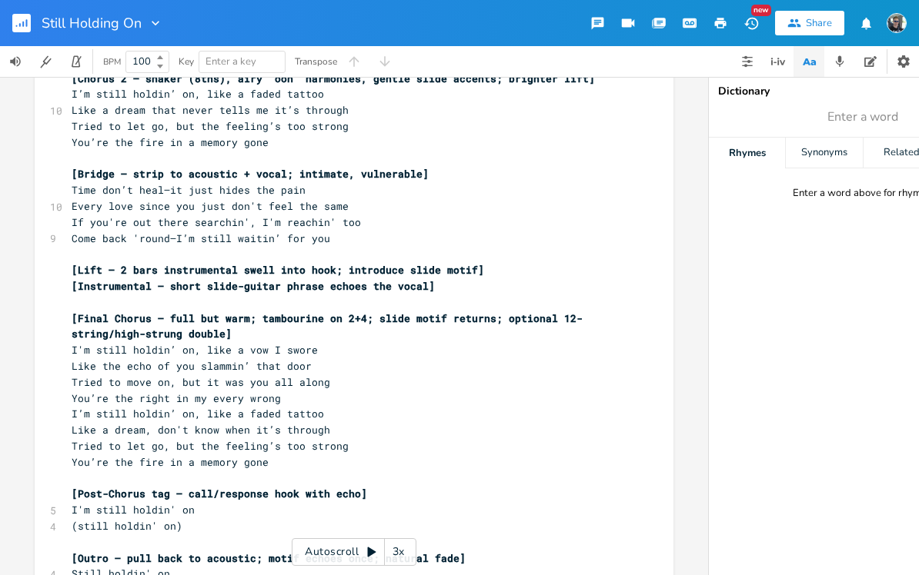
scroll to position [1723, 0]
click at [69, 342] on pre "I'm still holdin’ on, like a vow I swore" at bounding box center [345, 350] width 555 height 16
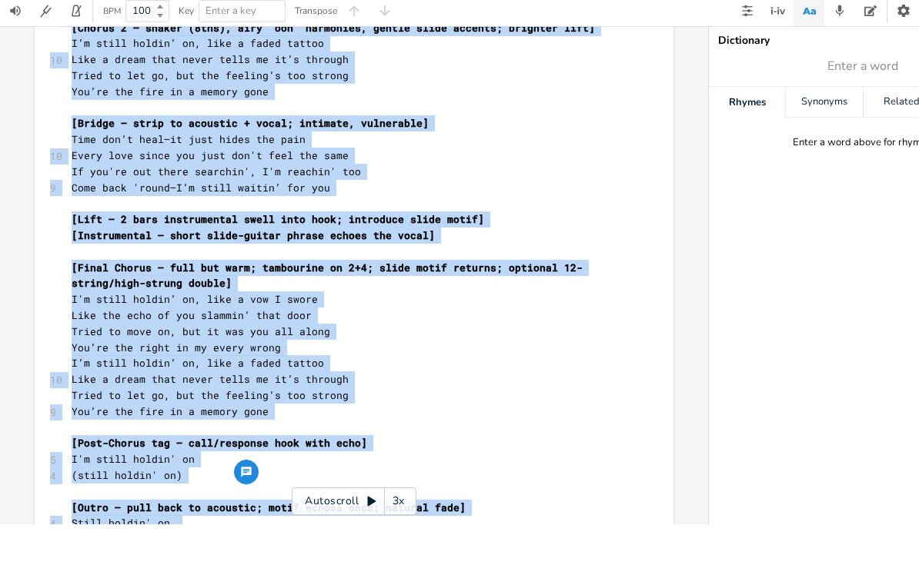
copy div "[Lorem 1 – ipsu dolors-ametco adipisci, elitsedd eiusmodt, incidid utla] 86 Etd…"
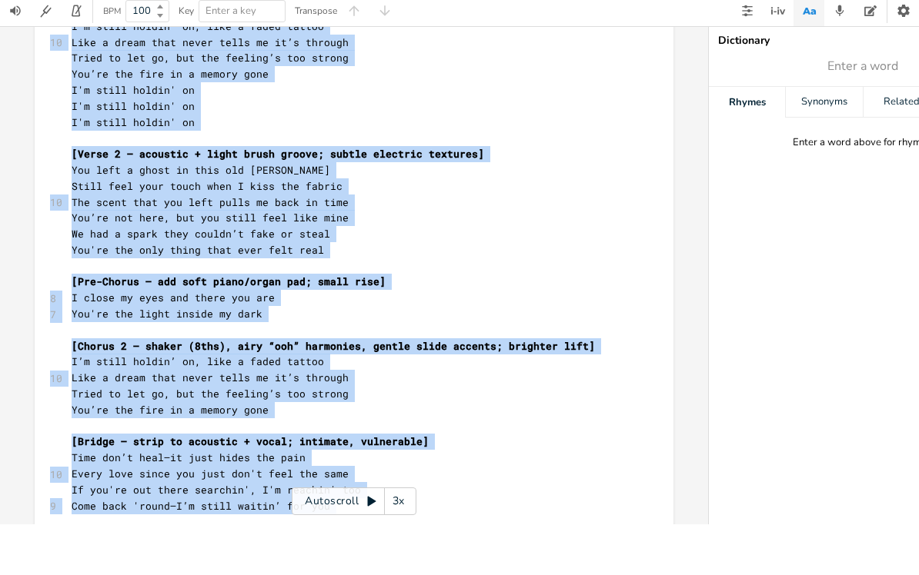
scroll to position [1404, 0]
click at [159, 247] on span "The scent that you left pulls me back in time" at bounding box center [210, 254] width 277 height 14
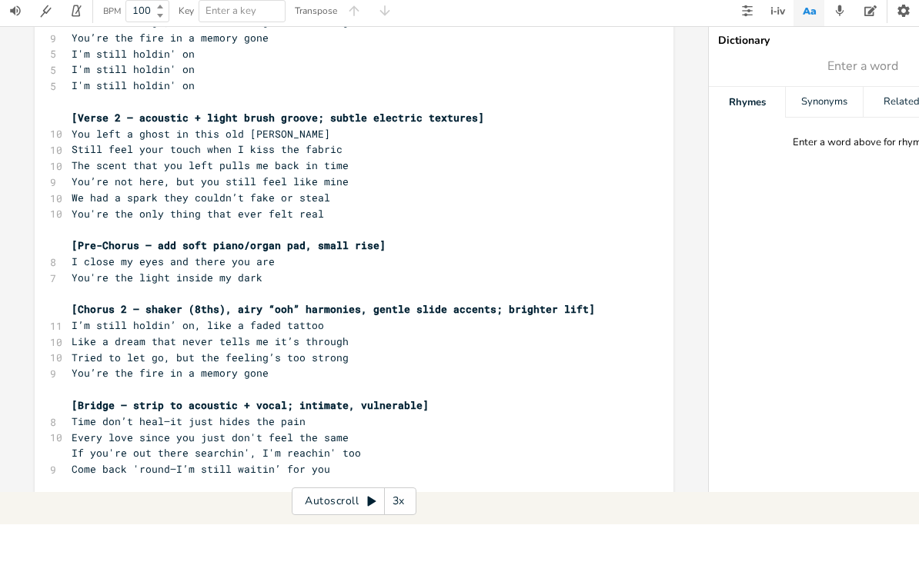
scroll to position [282, 0]
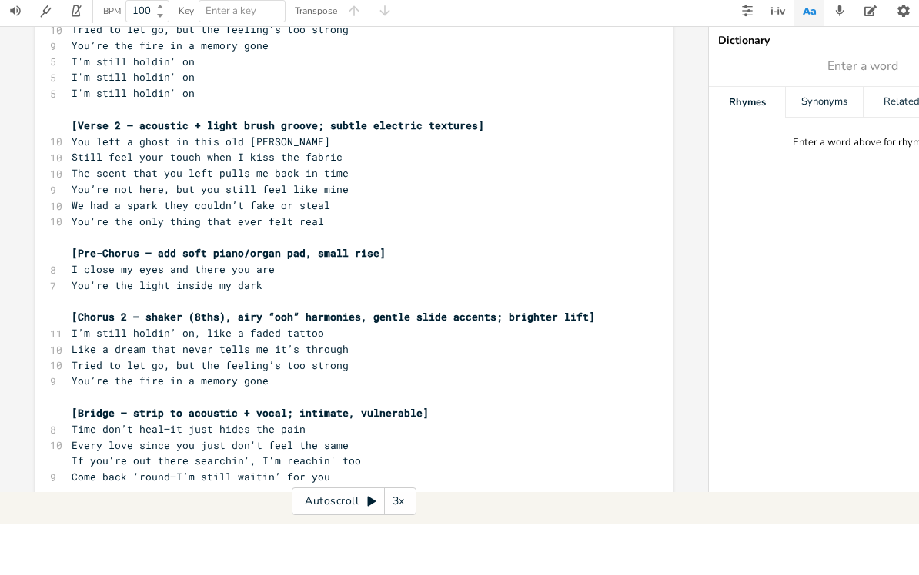
click at [160, 217] on span "The scent that you left pulls me back in time" at bounding box center [210, 224] width 277 height 14
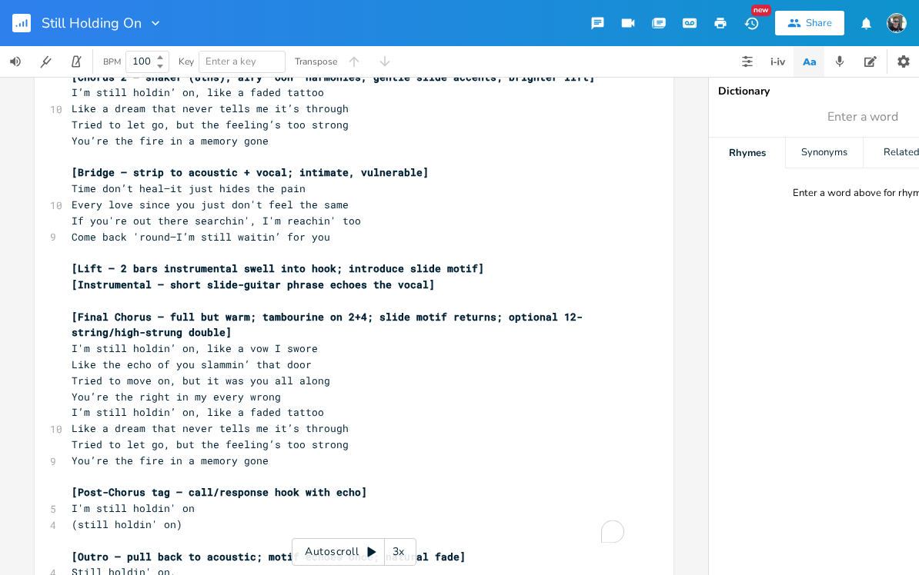
scroll to position [1723, 0]
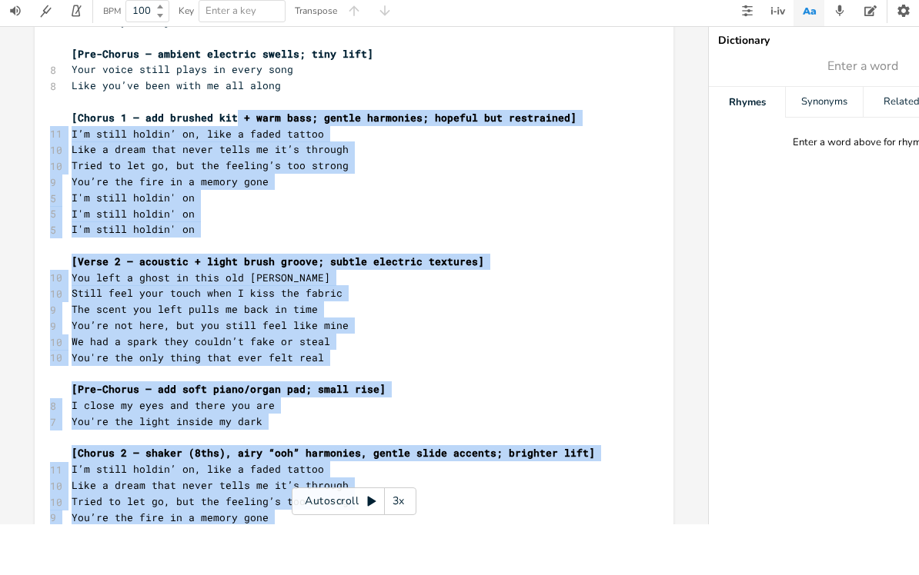
scroll to position [0, 0]
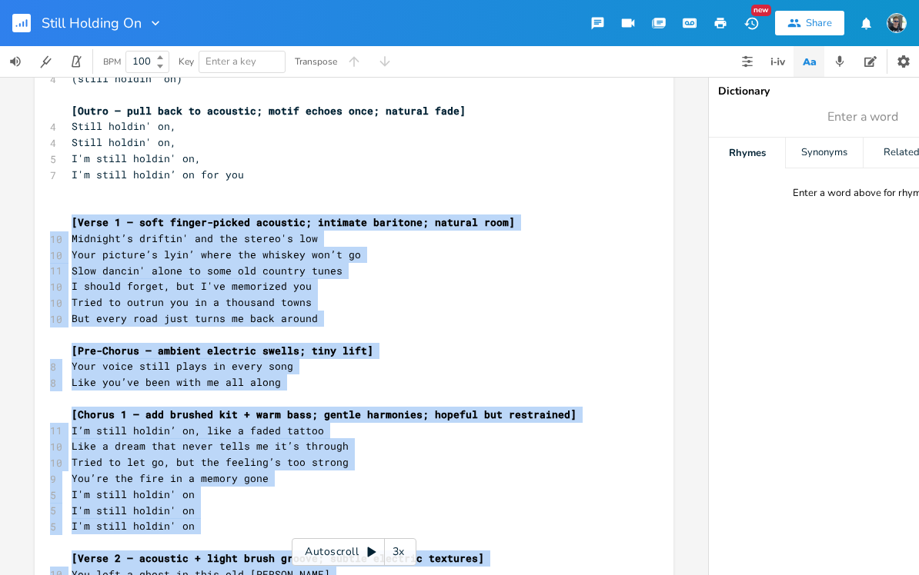
copy div "[Lorem 7 – ipsu dolors-ametco adipisci; elitsedd eiusmodt; incidid utla] 16 Etd…"
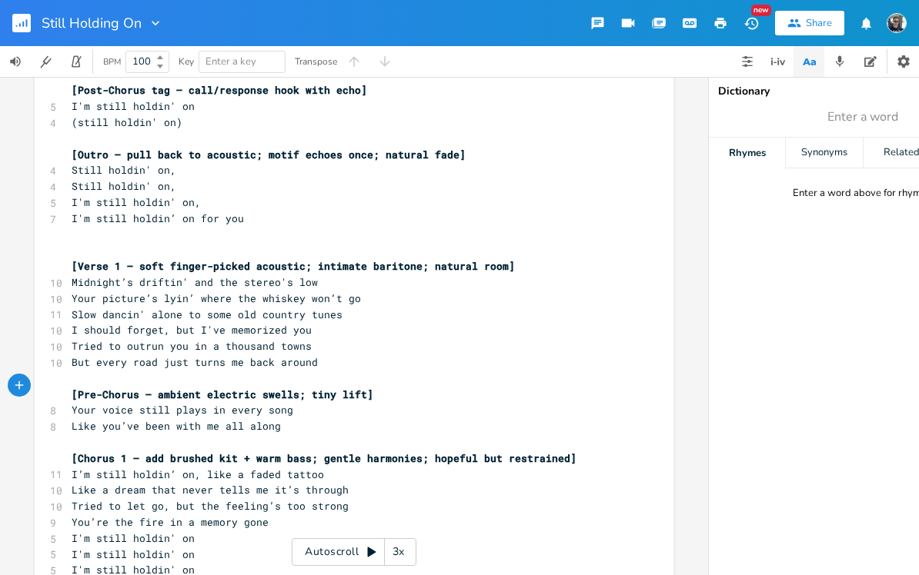
scroll to position [2105, 0]
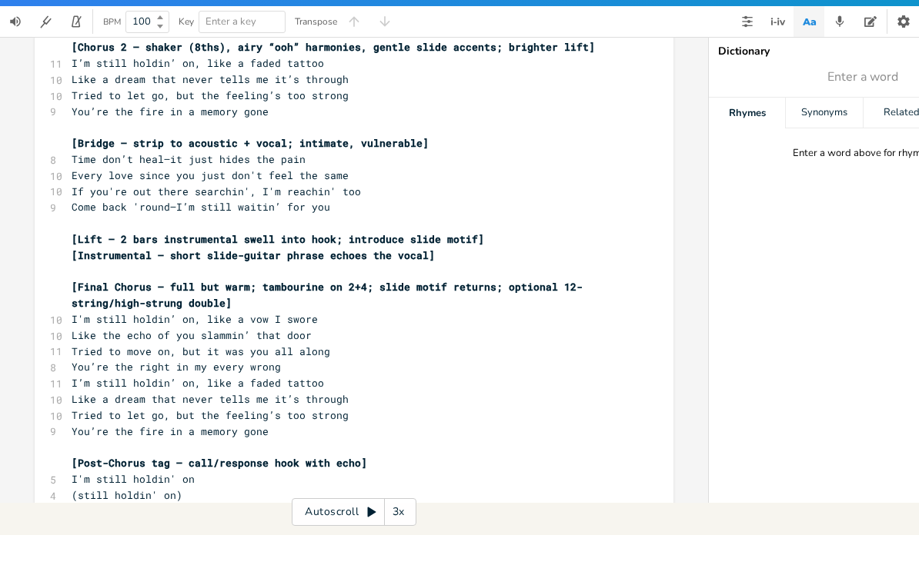
scroll to position [2833, 0]
